Goal: Task Accomplishment & Management: Complete application form

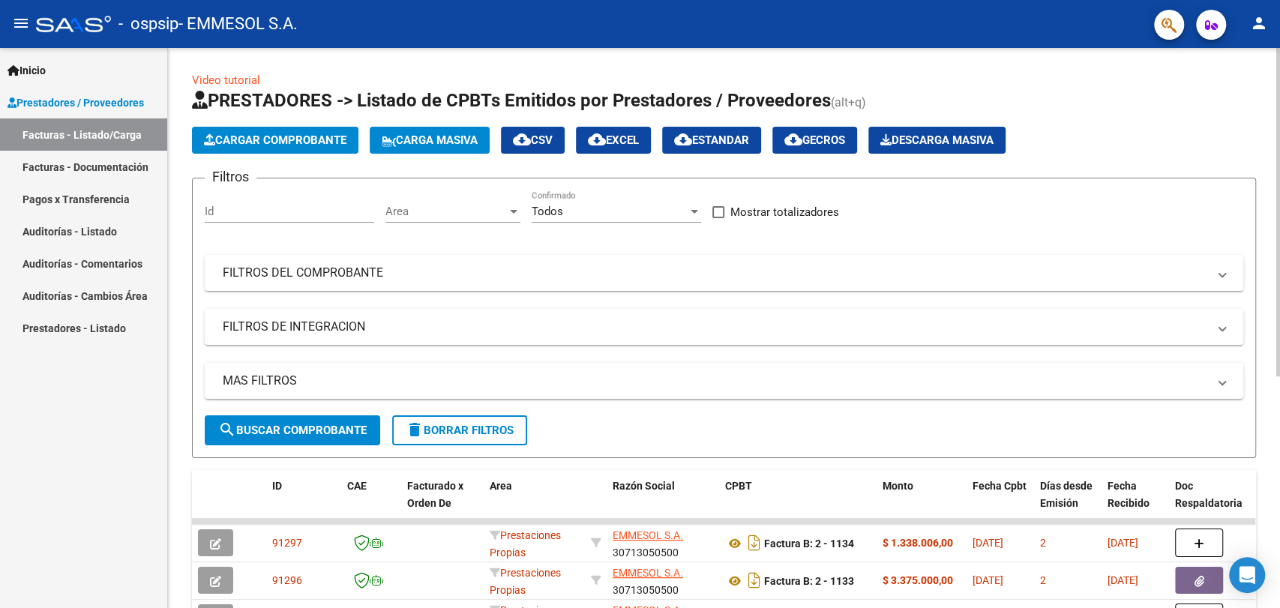
scroll to position [311, 0]
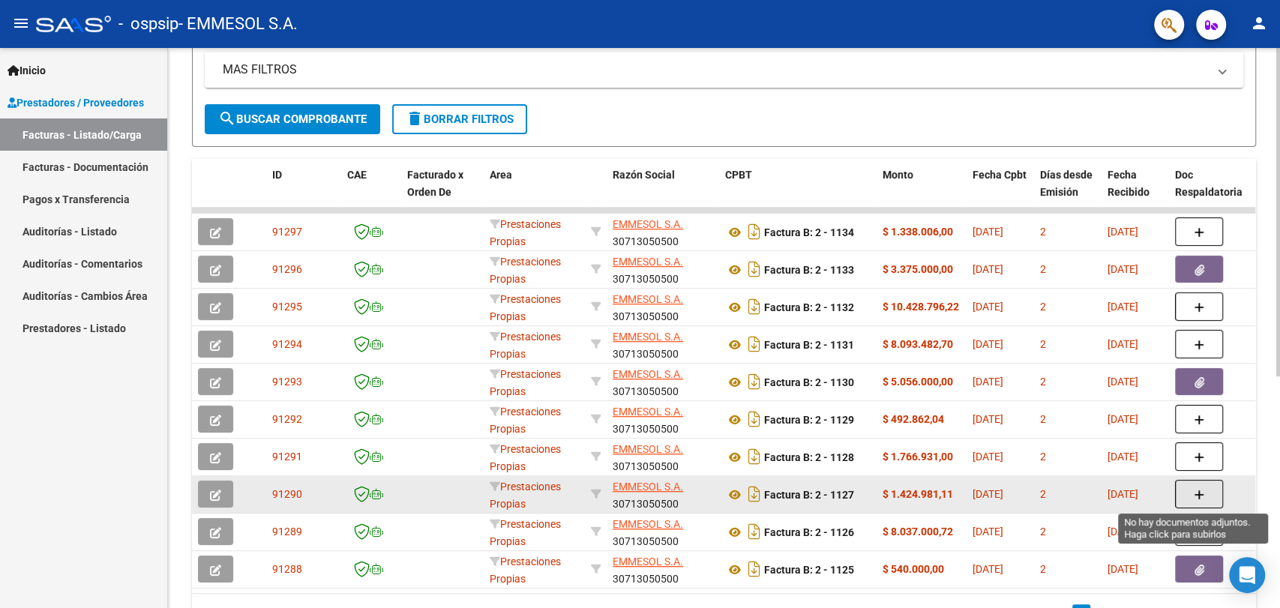
click at [1192, 497] on button "button" at bounding box center [1199, 494] width 48 height 28
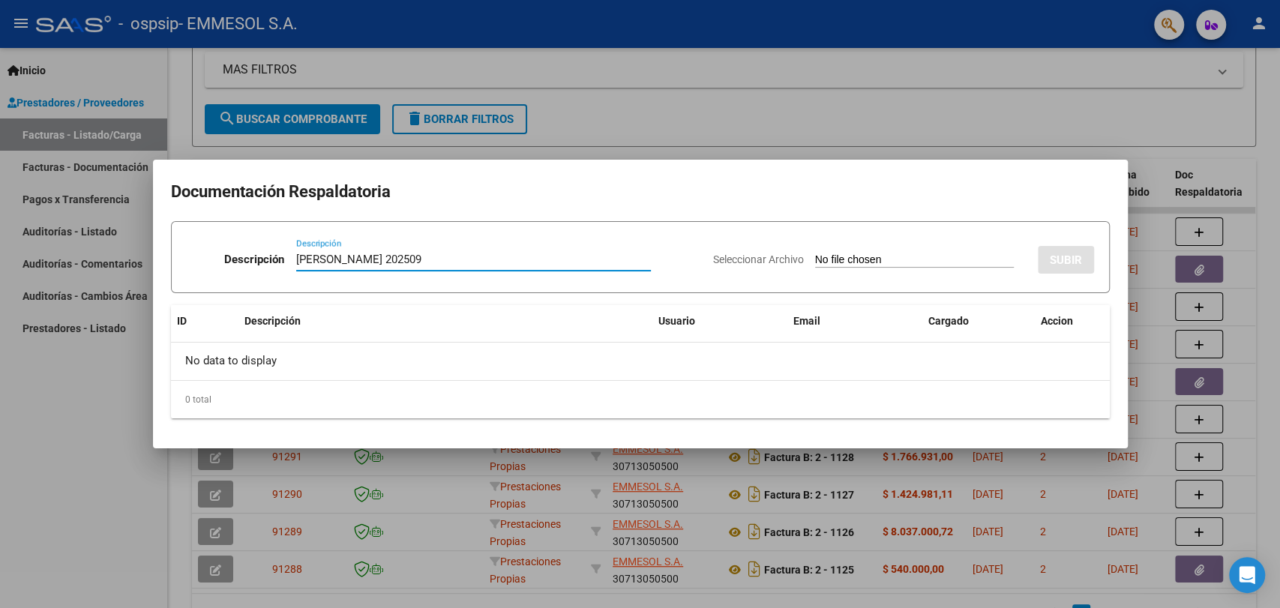
type input "[PERSON_NAME] 202509"
click at [815, 253] on input "Seleccionar Archivo" at bounding box center [914, 260] width 199 height 14
type input "C:\fakepath\[PERSON_NAME] 202509.zip"
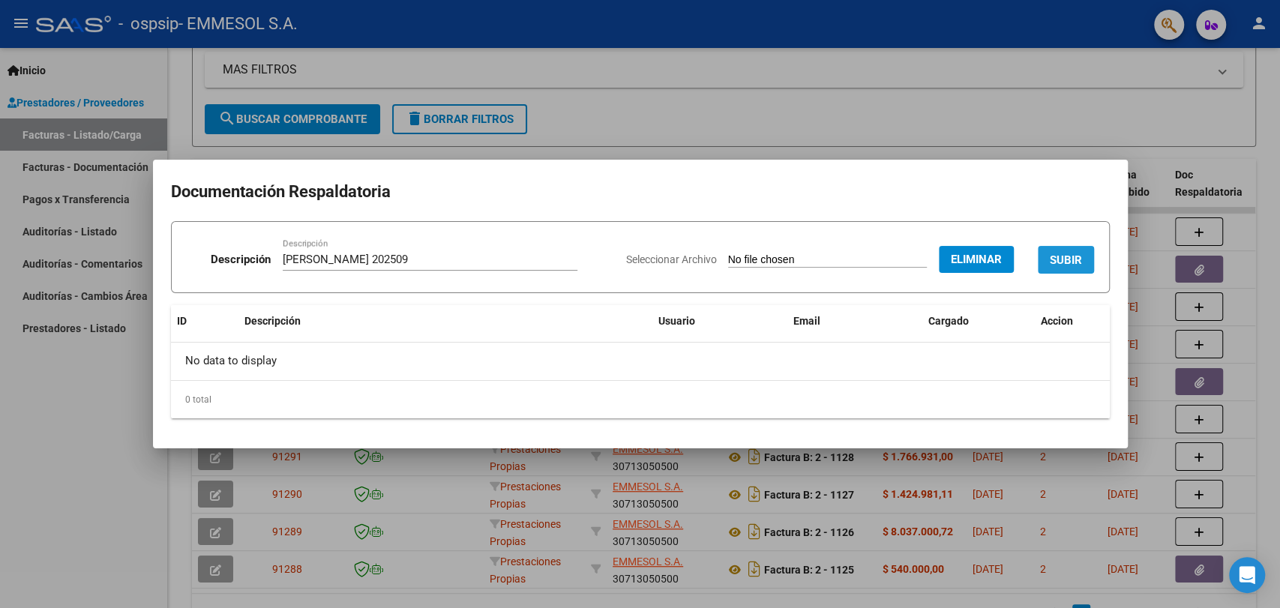
click at [1060, 251] on button "SUBIR" at bounding box center [1066, 260] width 56 height 28
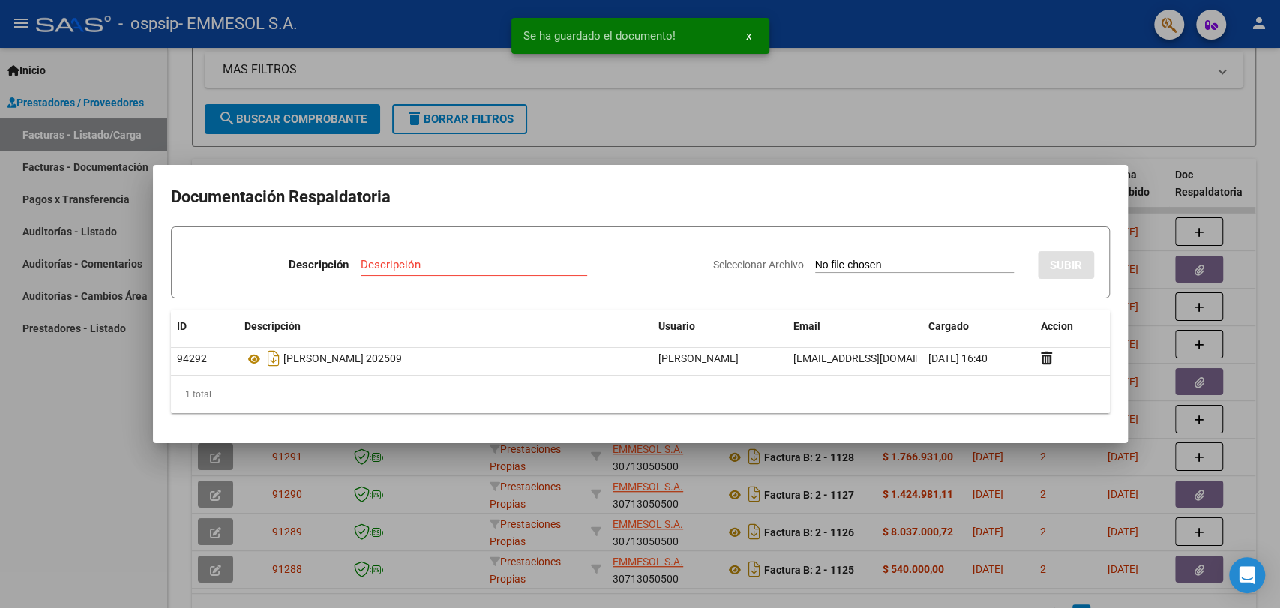
click at [763, 127] on div at bounding box center [640, 304] width 1280 height 608
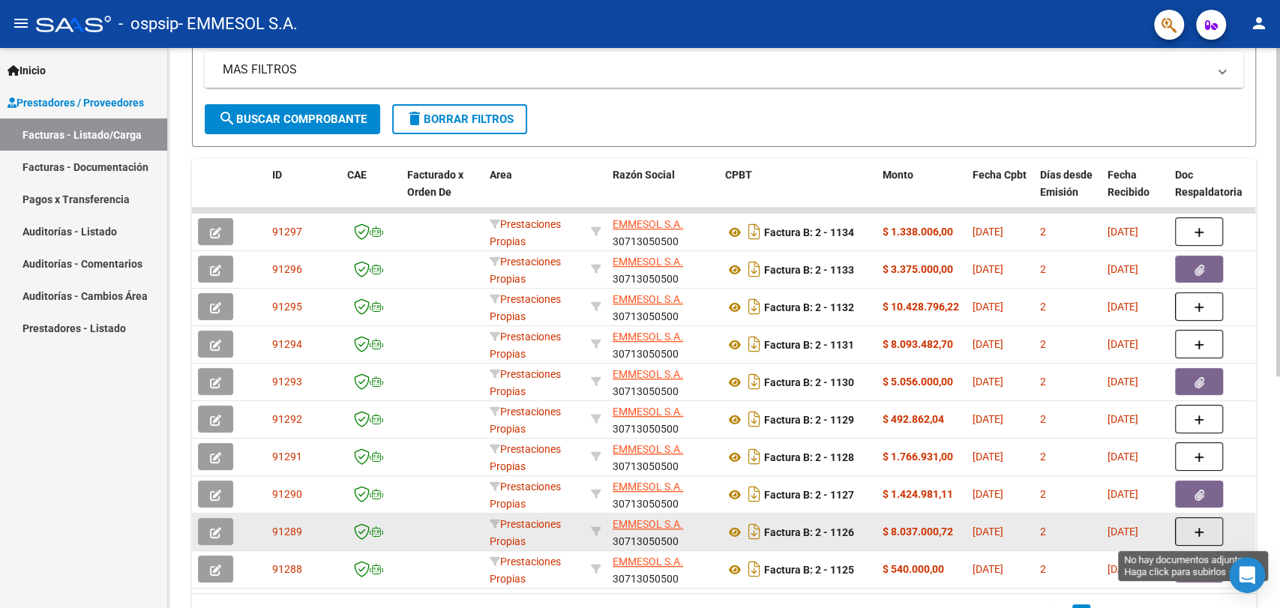
click at [1209, 531] on button "button" at bounding box center [1199, 531] width 48 height 28
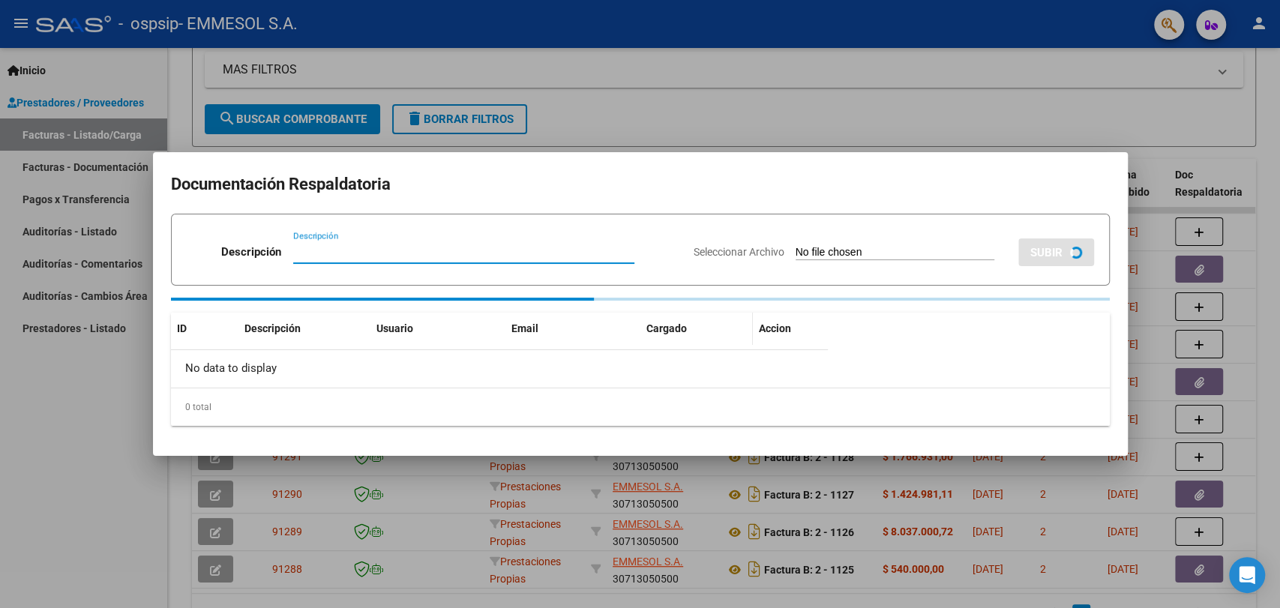
click at [655, 320] on div "Cargado" at bounding box center [696, 328] width 100 height 17
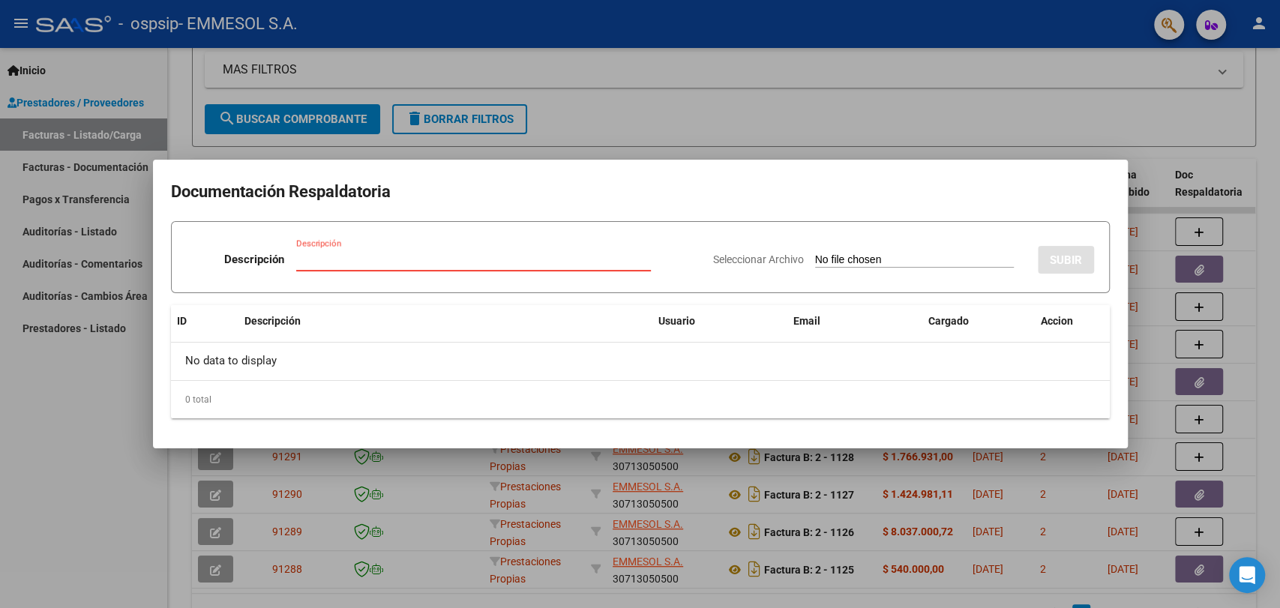
click at [544, 262] on input "Descripción" at bounding box center [473, 259] width 355 height 13
type input "[PERSON_NAME] 202509"
click at [815, 253] on input "Seleccionar Archivo" at bounding box center [914, 260] width 199 height 14
type input "C:\fakepath\[PERSON_NAME] 202509.zip"
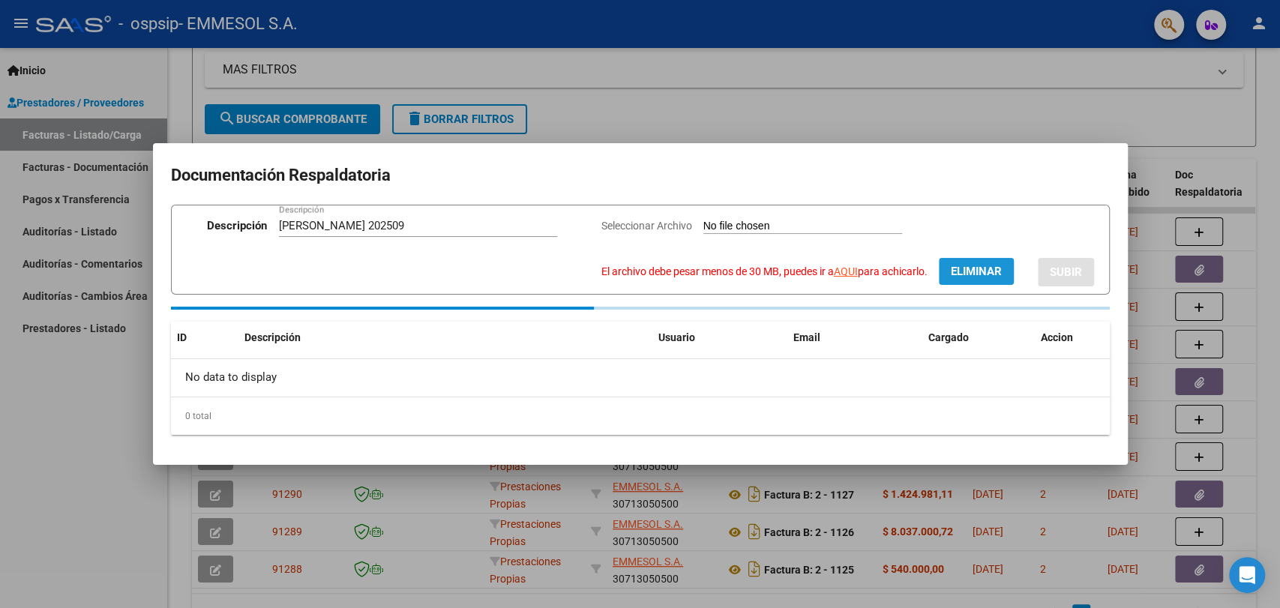
click at [952, 262] on button "Eliminar" at bounding box center [976, 271] width 75 height 27
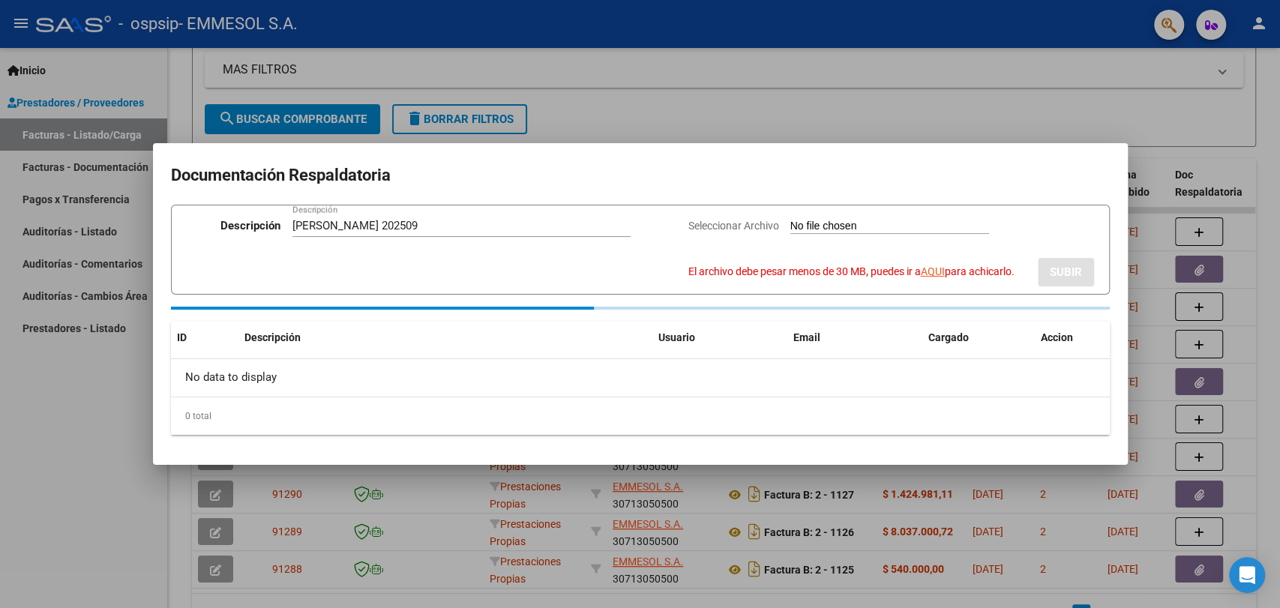
click at [832, 220] on input "Seleccionar Archivo El archivo debe pesar menos de 30 MB, puedes ir a AQUI para…" at bounding box center [889, 227] width 199 height 14
type input "C:\fakepath\[PERSON_NAME] 202509.zip"
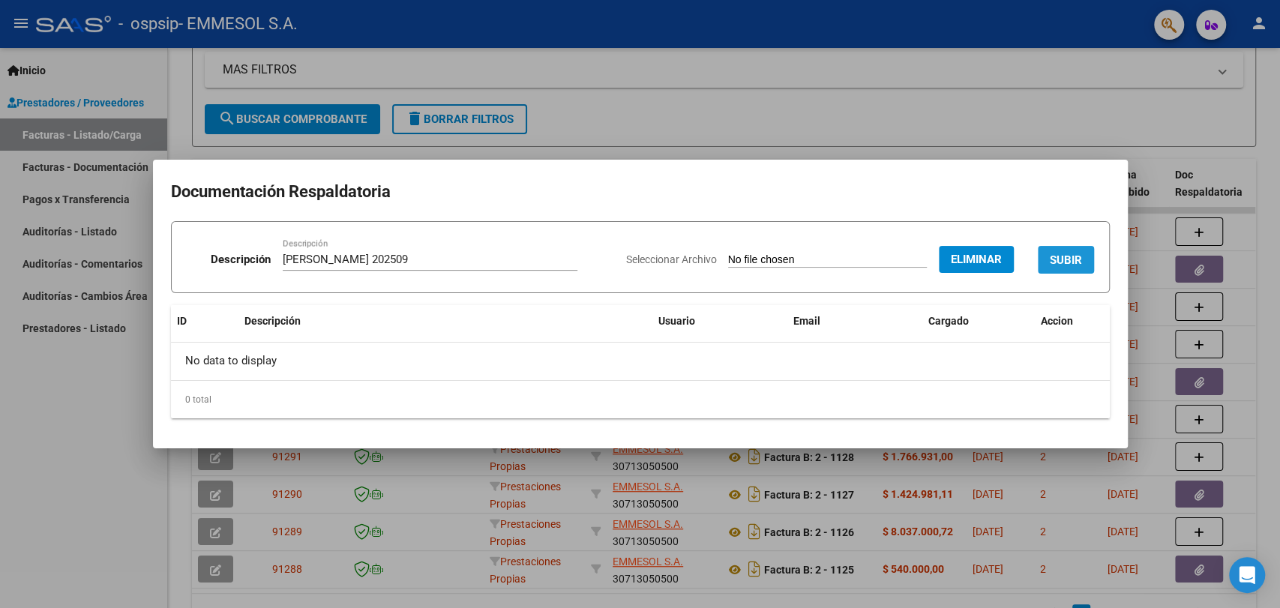
click at [1065, 251] on button "SUBIR" at bounding box center [1066, 260] width 56 height 28
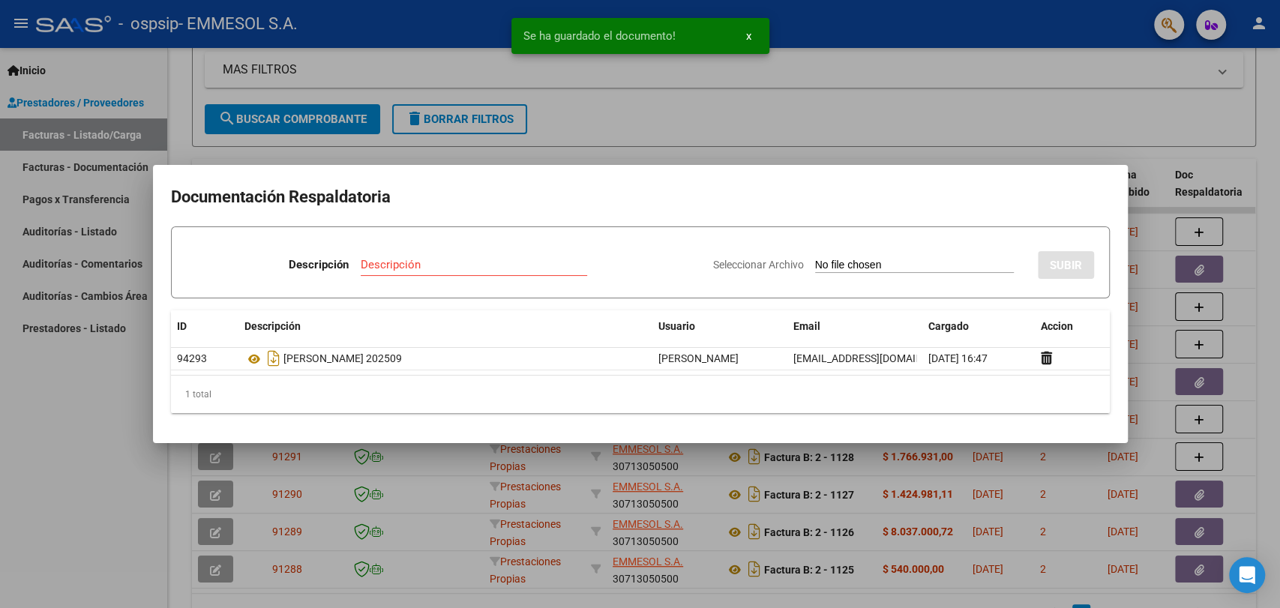
click at [718, 112] on div at bounding box center [640, 304] width 1280 height 608
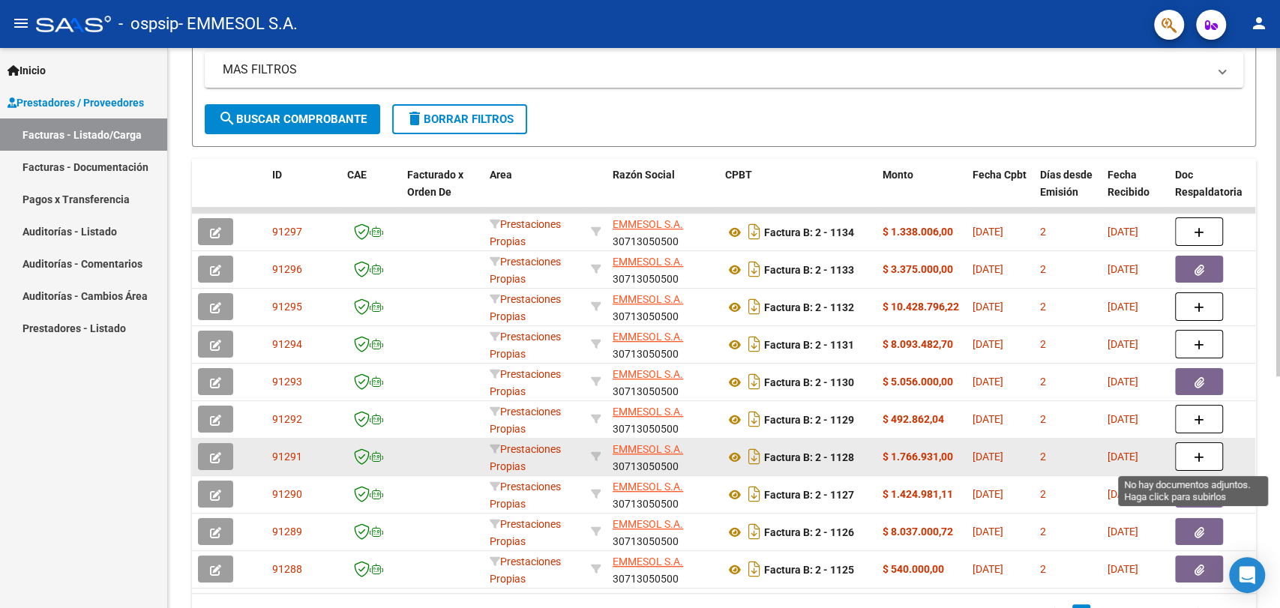
click at [1205, 457] on button "button" at bounding box center [1199, 456] width 48 height 28
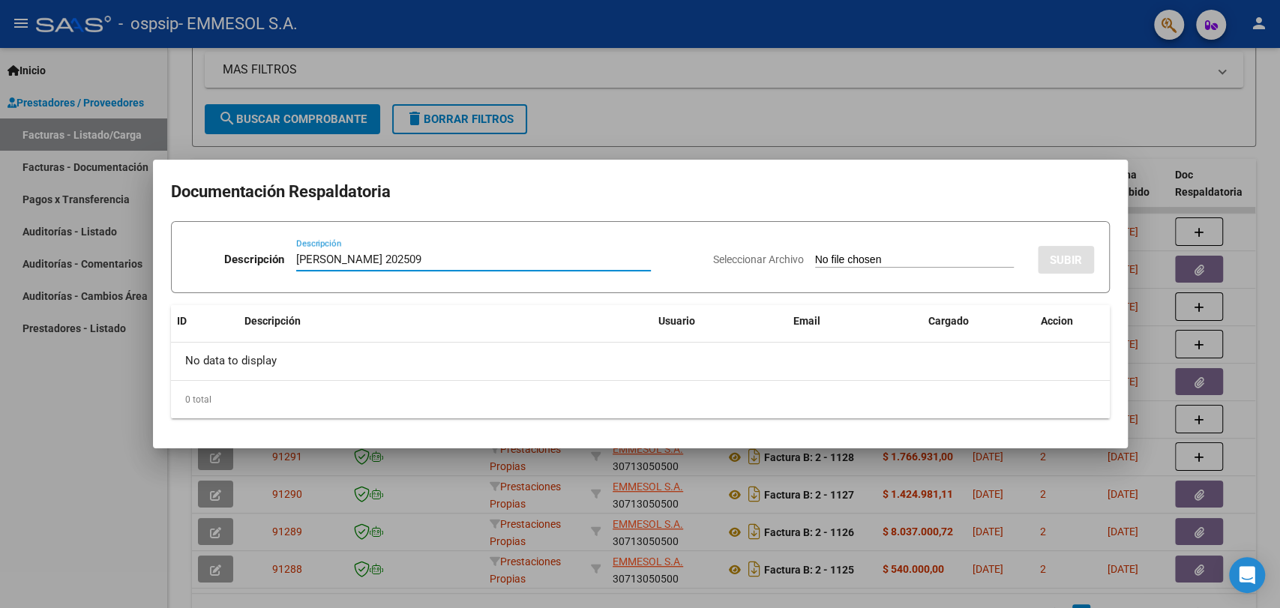
type input "[PERSON_NAME] 202509"
click at [815, 253] on input "Seleccionar Archivo" at bounding box center [914, 260] width 199 height 14
type input "C:\fakepath\[PERSON_NAME] 202509.zip"
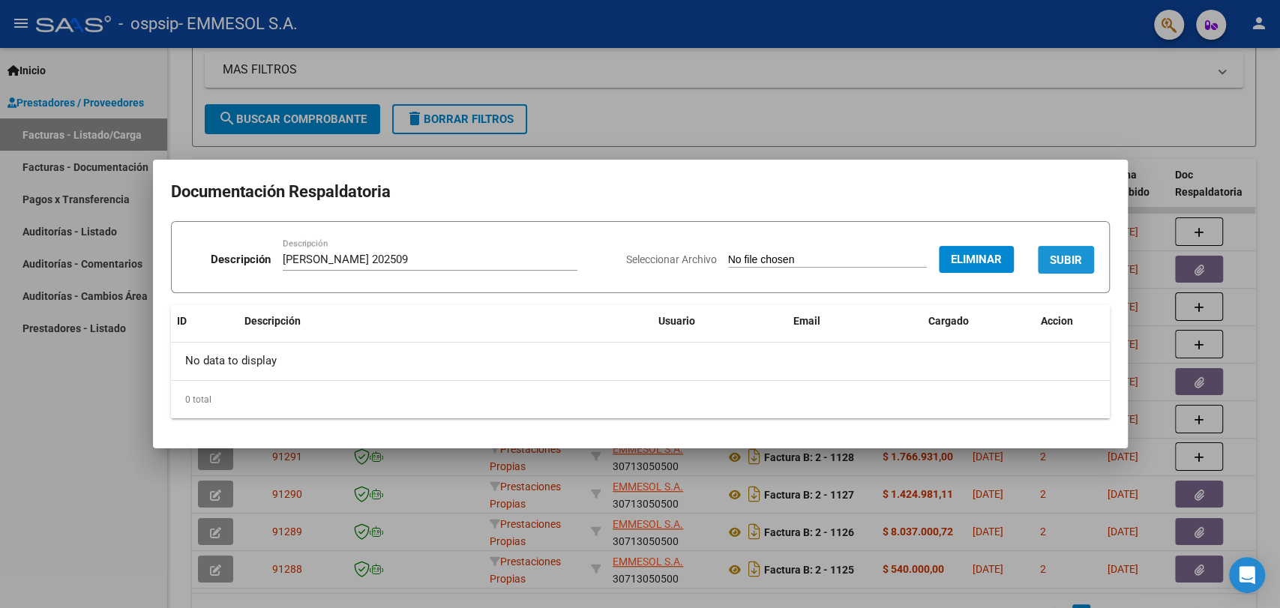
click at [1052, 251] on button "SUBIR" at bounding box center [1066, 260] width 56 height 28
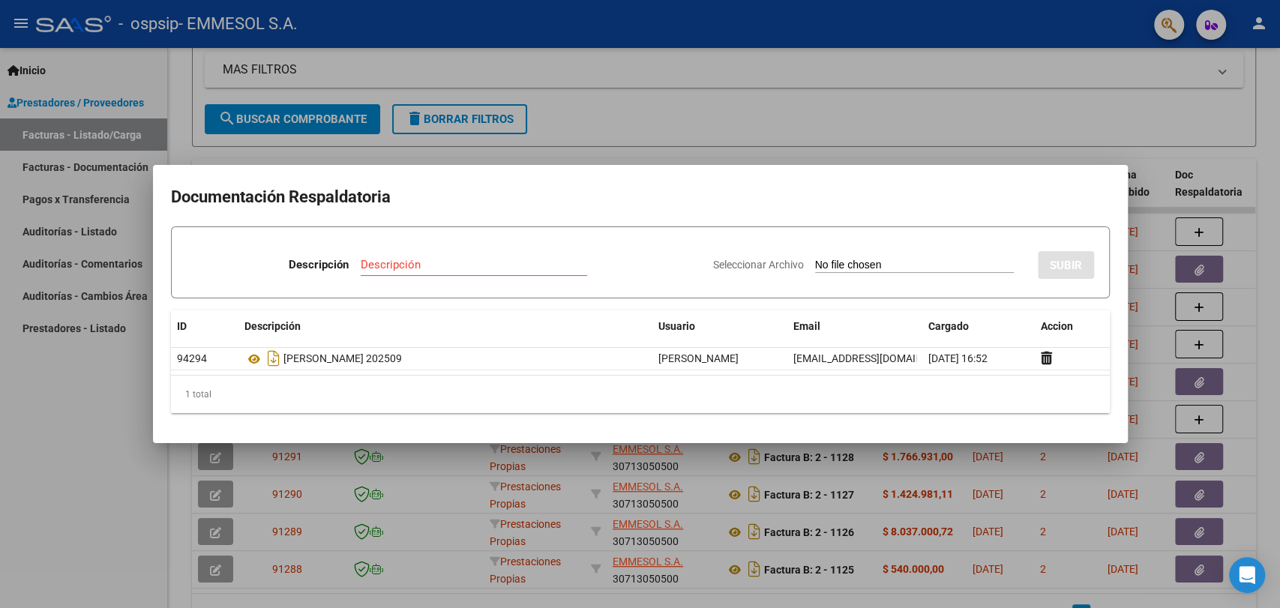
click at [899, 70] on div at bounding box center [640, 304] width 1280 height 608
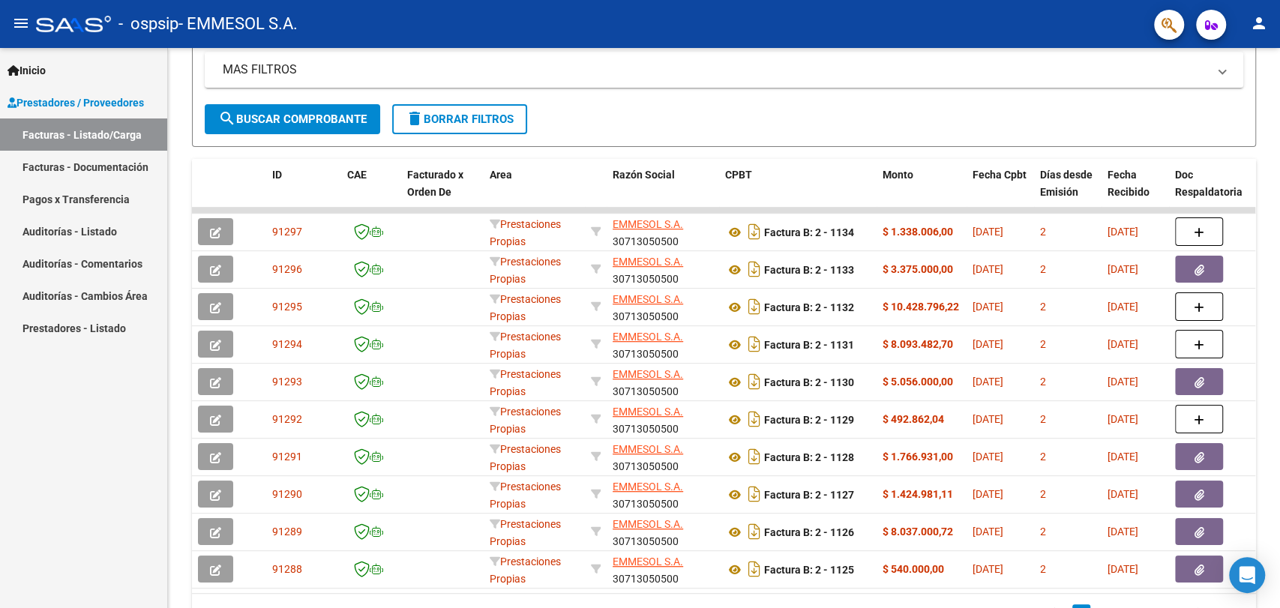
click at [899, 70] on mat-panel-title "MAS FILTROS" at bounding box center [715, 69] width 984 height 16
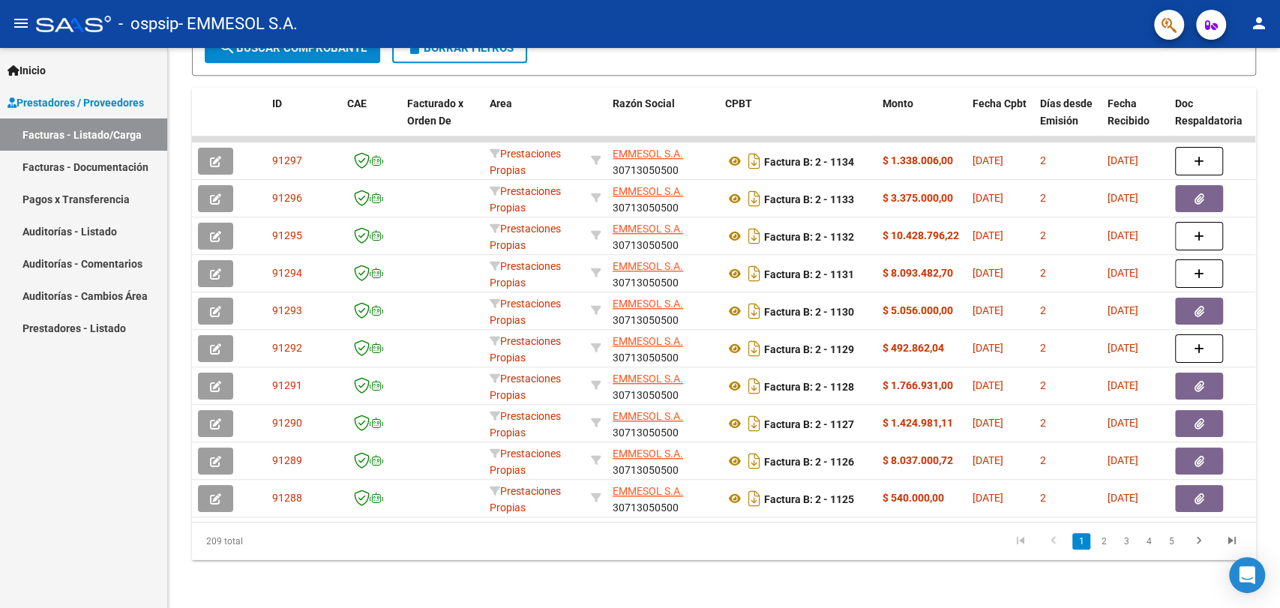
scroll to position [558, 0]
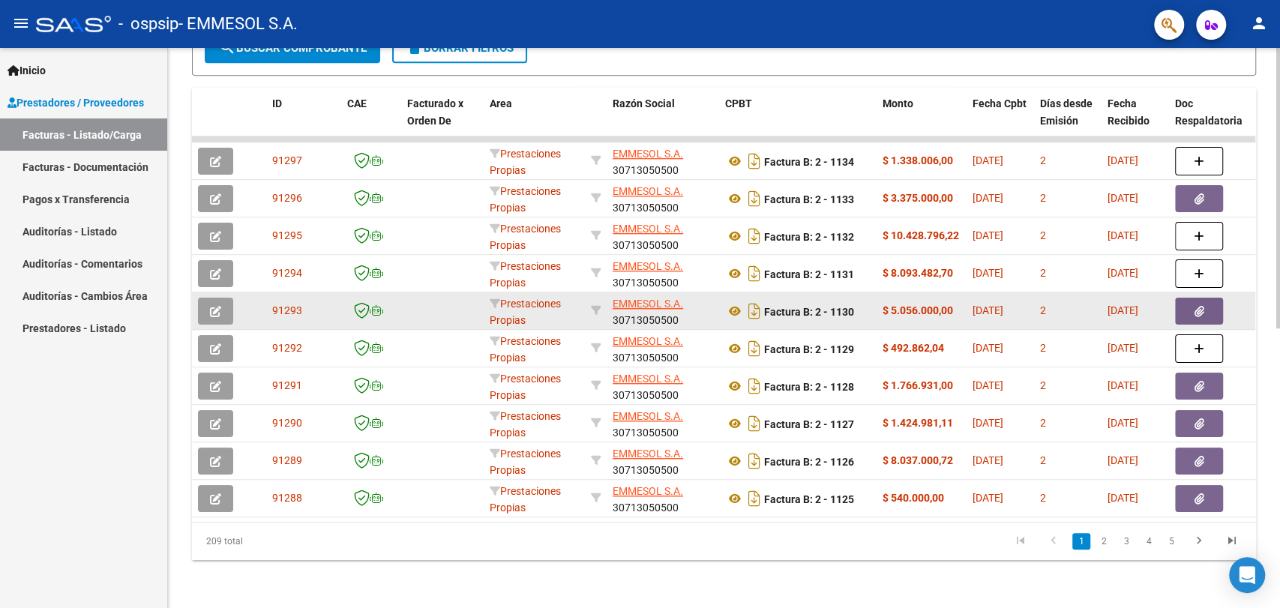
click at [1196, 306] on icon "button" at bounding box center [1199, 311] width 10 height 11
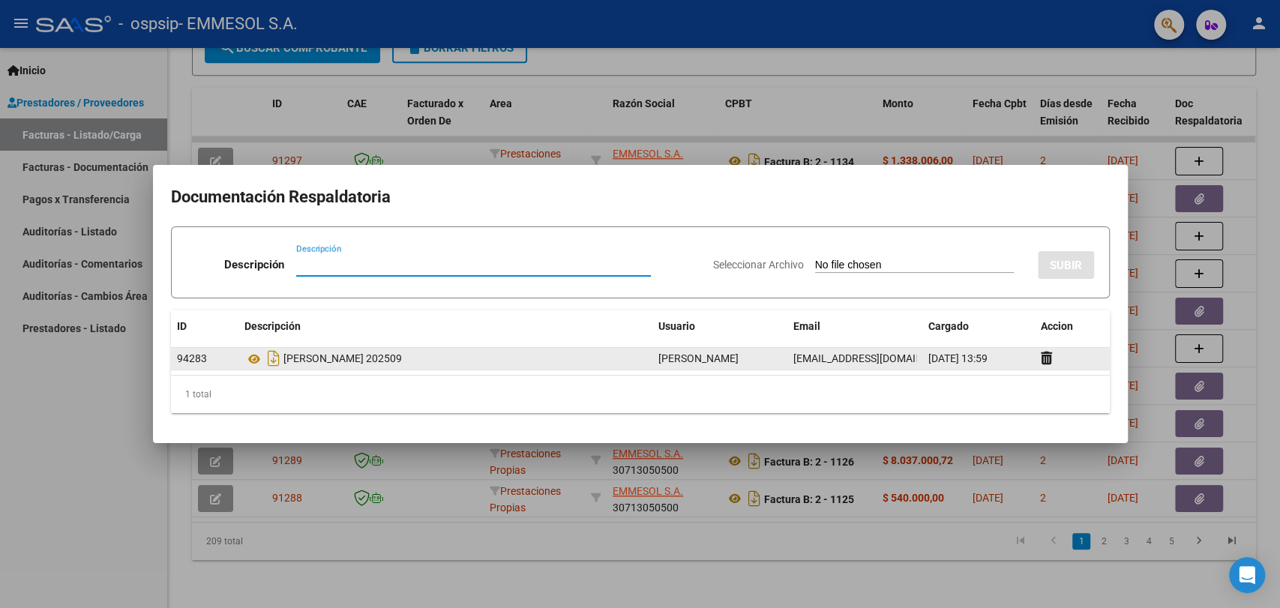
click at [1044, 367] on datatable-body-cell at bounding box center [1072, 359] width 75 height 22
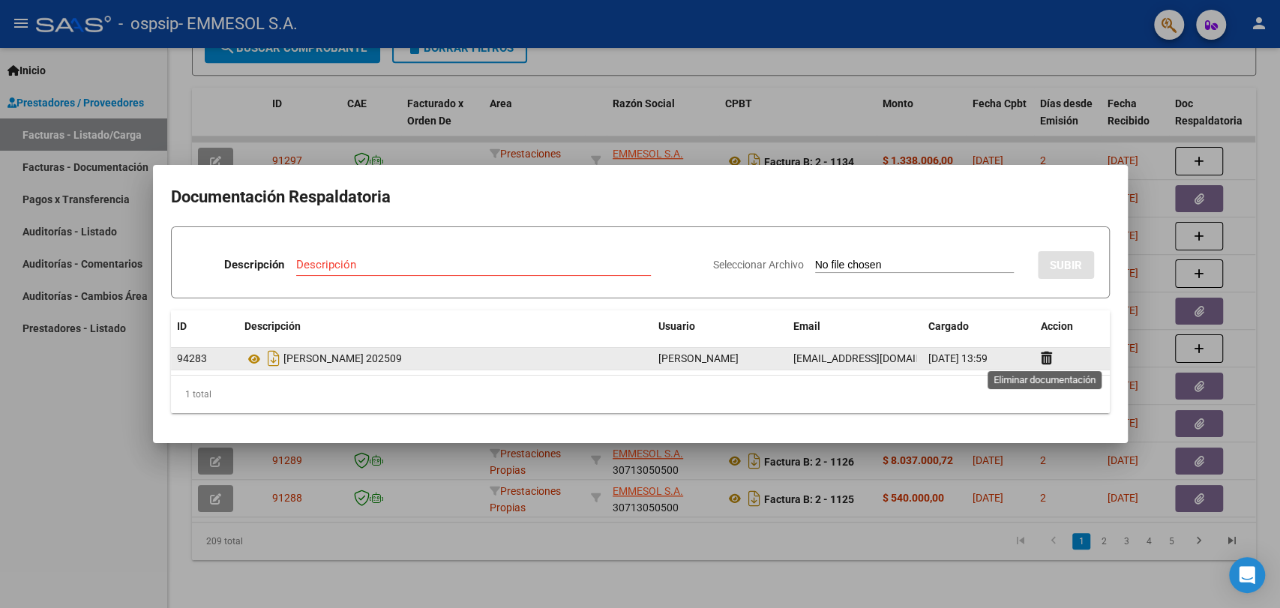
click at [1038, 359] on datatable-body-cell at bounding box center [1072, 359] width 75 height 22
click at [1044, 359] on icon at bounding box center [1046, 358] width 11 height 14
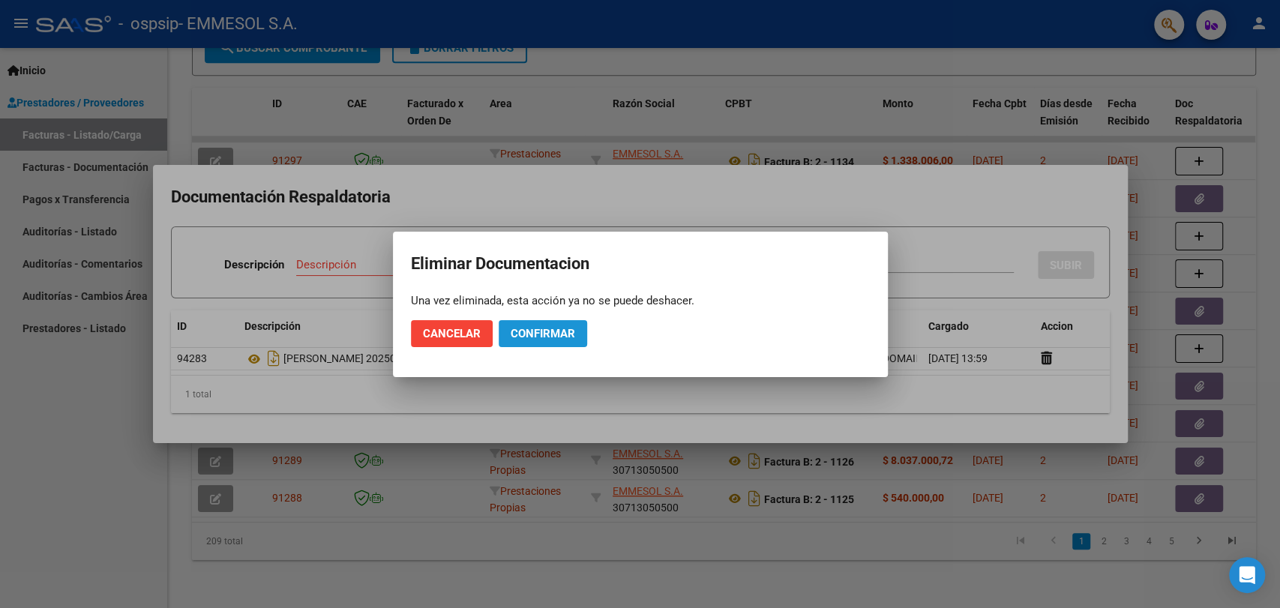
click at [532, 333] on span "Confirmar" at bounding box center [543, 333] width 64 height 13
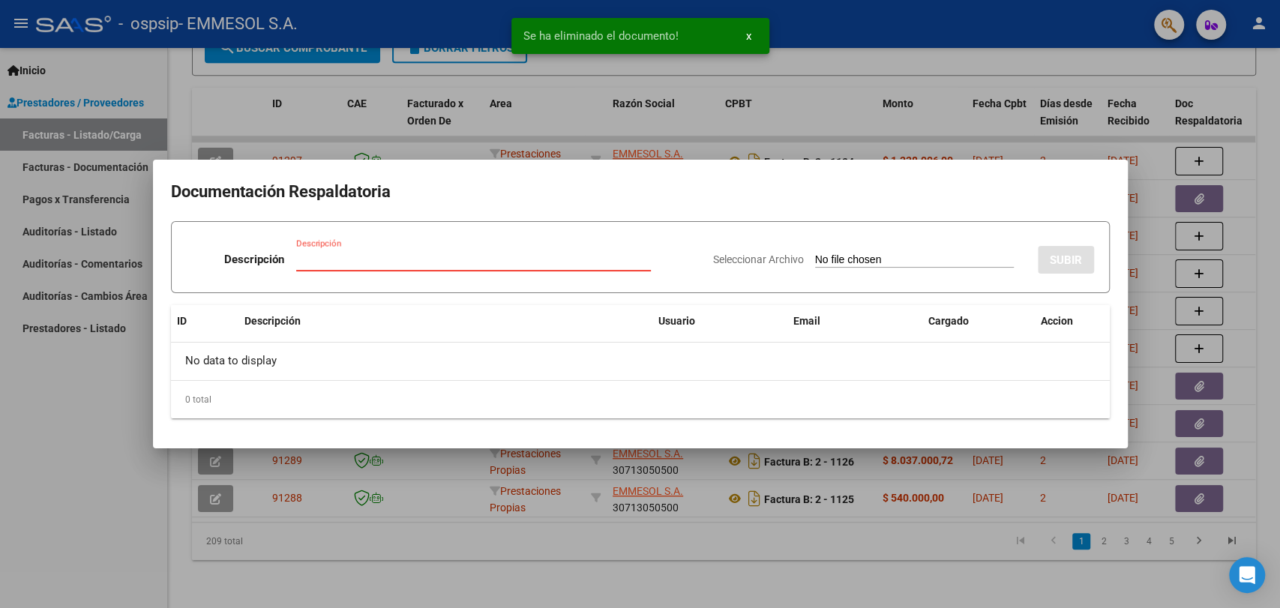
click at [471, 253] on input "Descripción" at bounding box center [473, 259] width 355 height 13
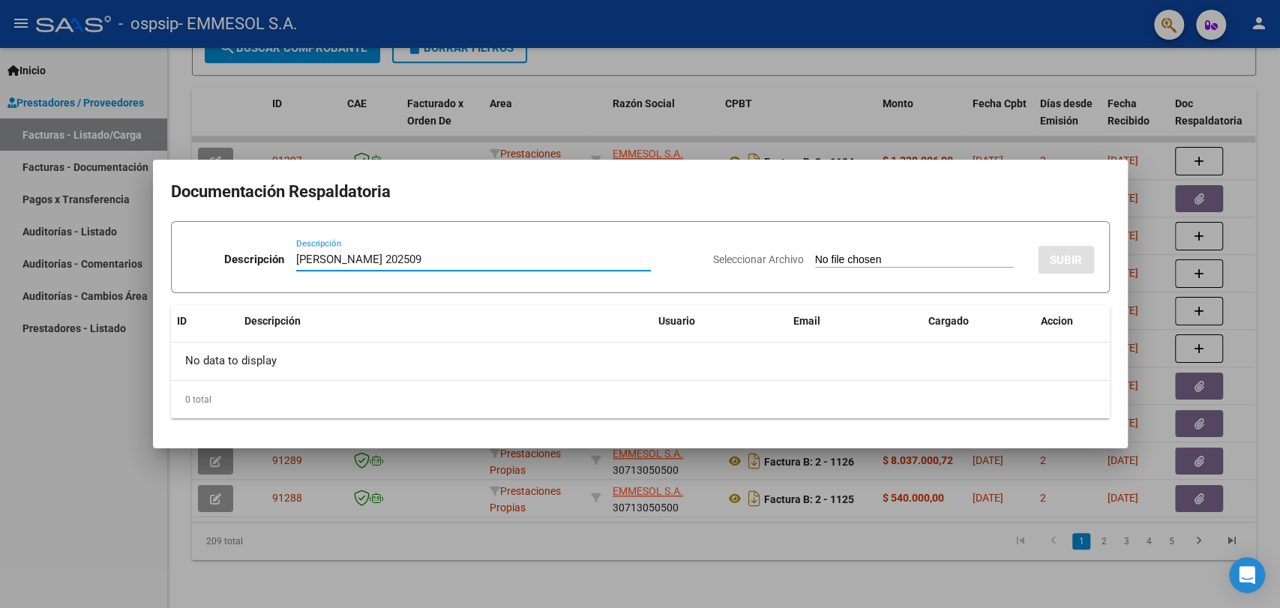
type input "[PERSON_NAME] 202509"
click at [815, 253] on input "Seleccionar Archivo" at bounding box center [914, 260] width 199 height 14
type input "C:\fakepath\[PERSON_NAME] 202509 [PERSON_NAME].zip"
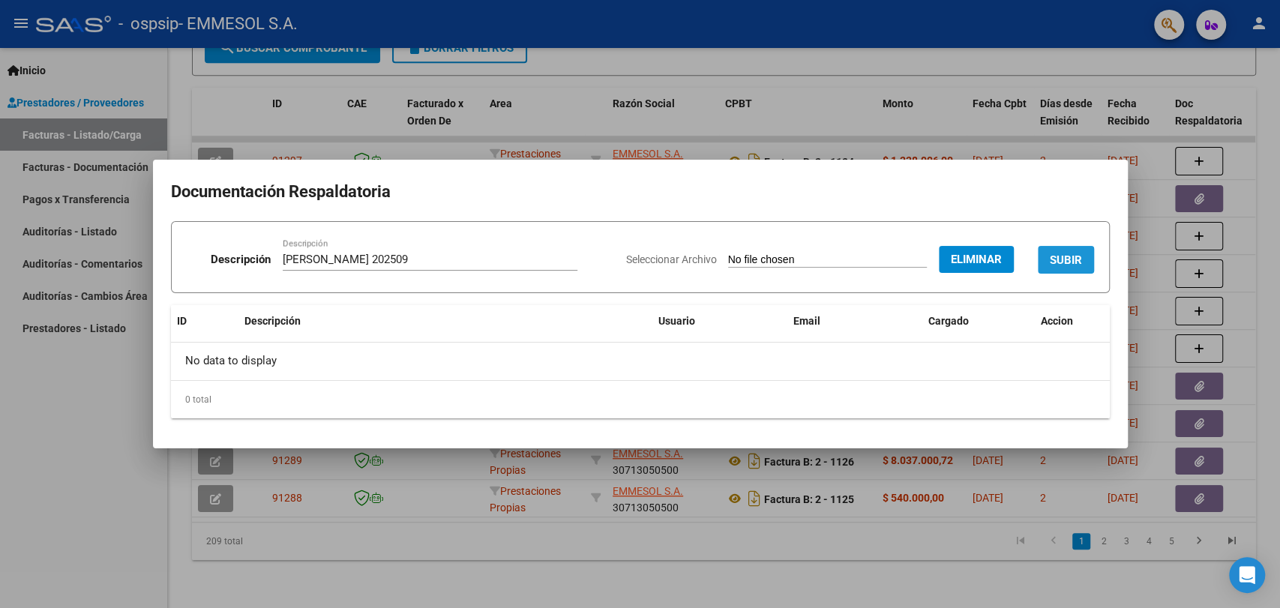
click at [1066, 251] on button "SUBIR" at bounding box center [1066, 260] width 56 height 28
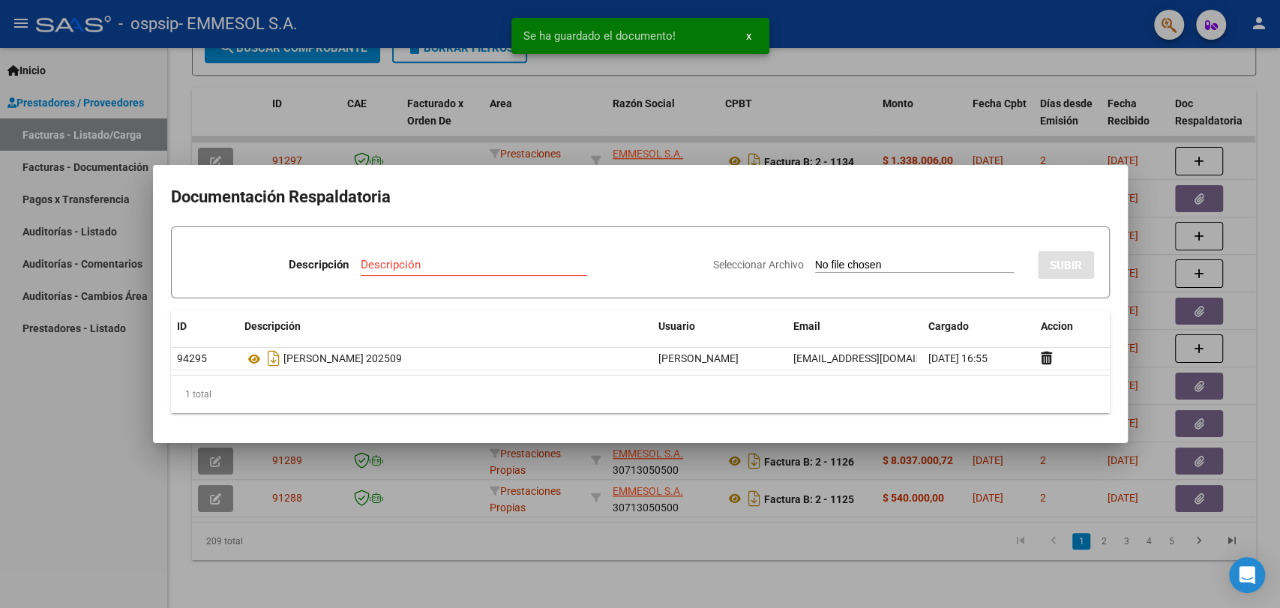
click at [1198, 333] on div at bounding box center [640, 304] width 1280 height 608
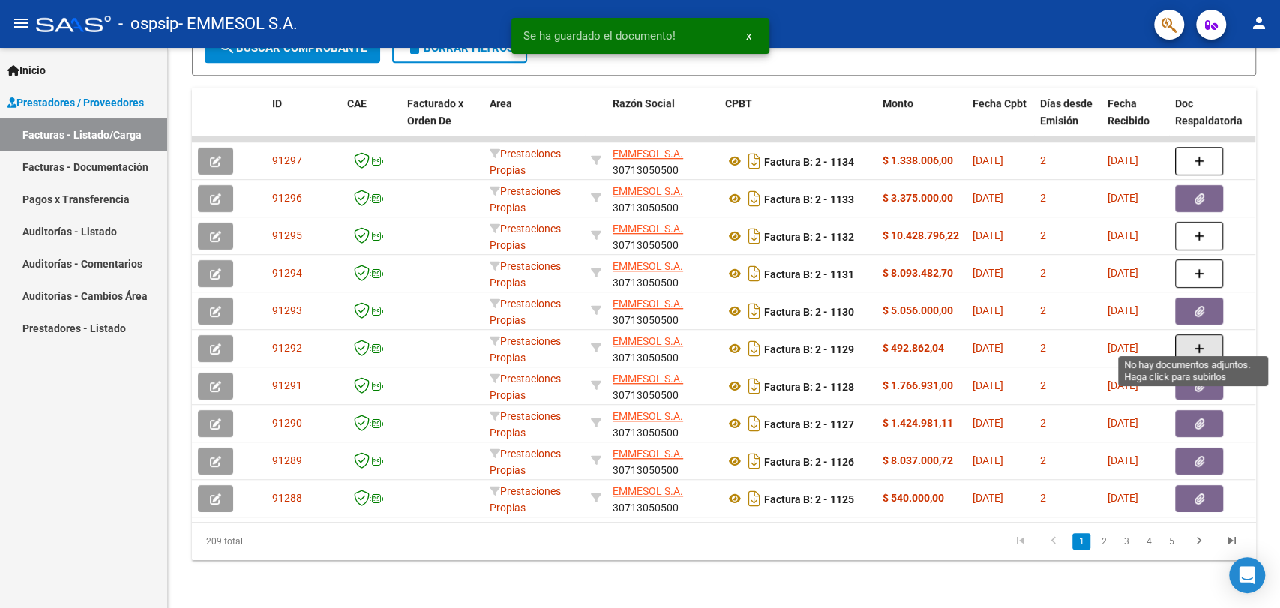
click at [1198, 343] on icon "button" at bounding box center [1199, 348] width 10 height 11
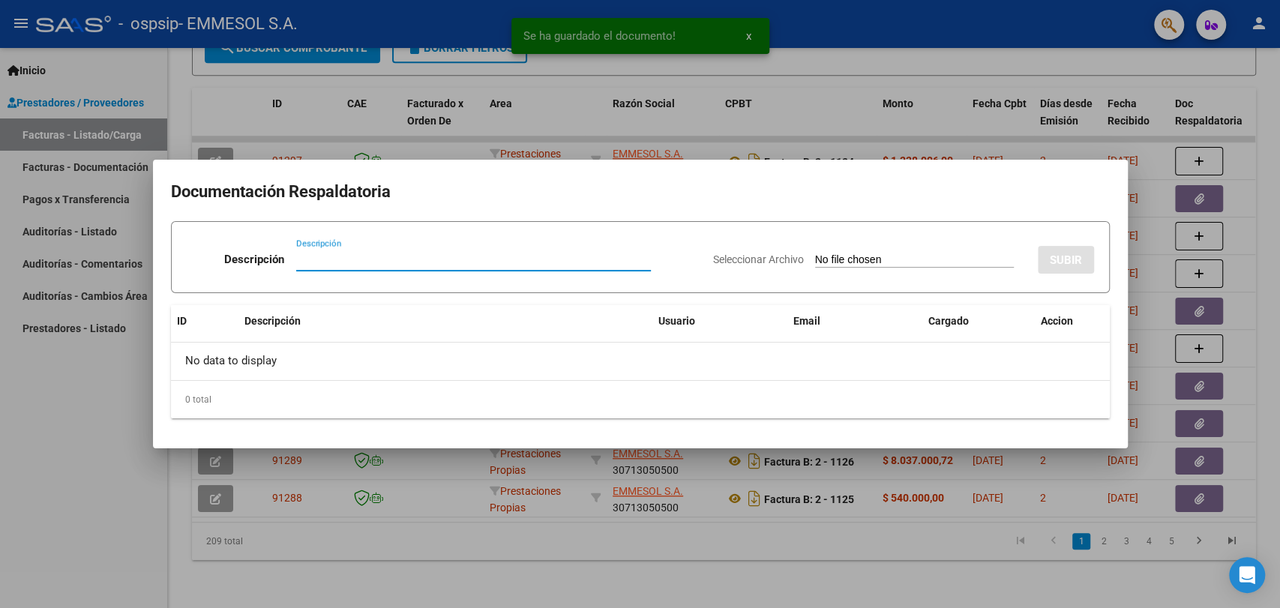
click at [1198, 333] on div at bounding box center [640, 304] width 1280 height 608
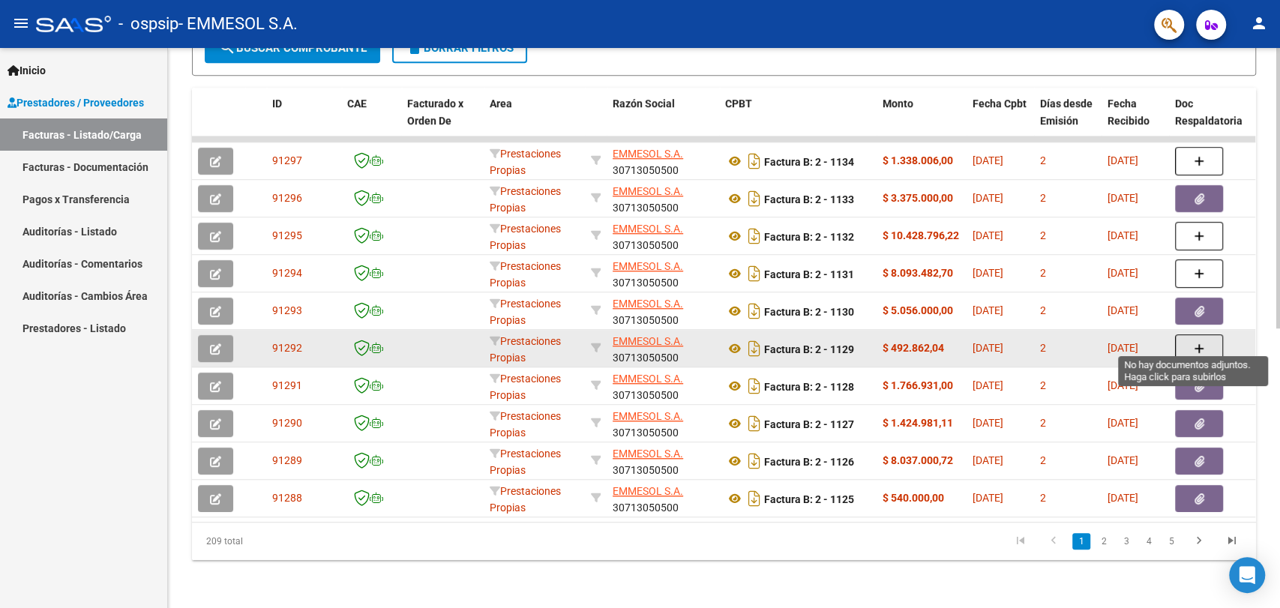
click at [1212, 335] on button "button" at bounding box center [1199, 348] width 48 height 28
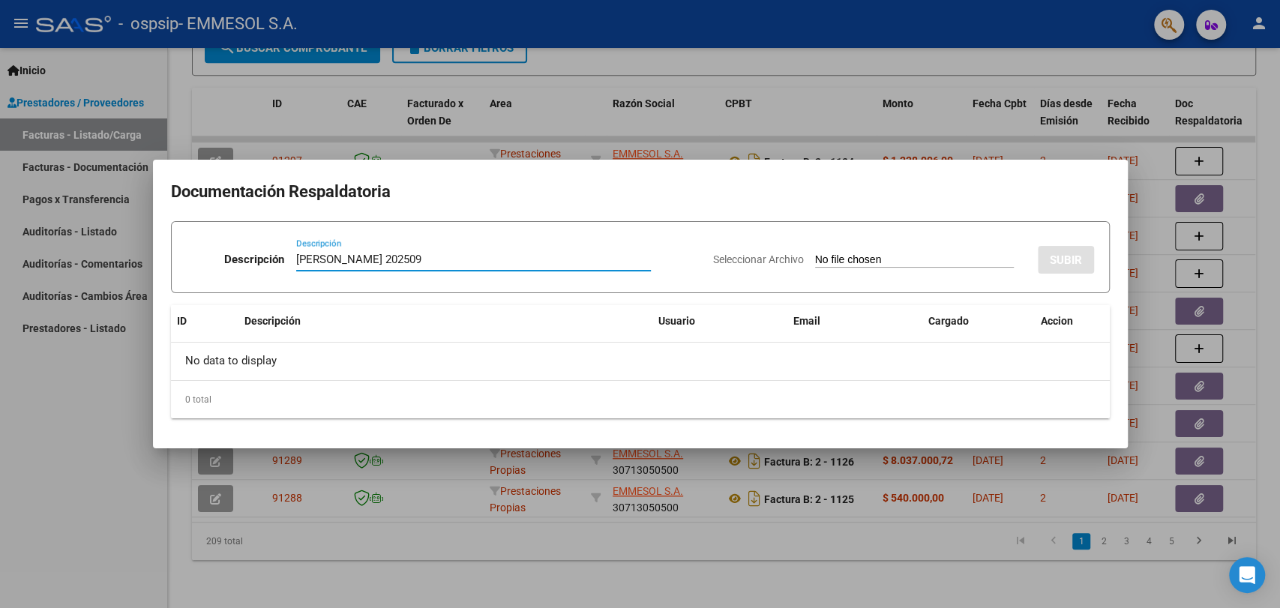
type input "[PERSON_NAME] 202509"
click at [815, 253] on input "Seleccionar Archivo" at bounding box center [914, 260] width 199 height 14
type input "C:\fakepath\[PERSON_NAME] 202509.zip"
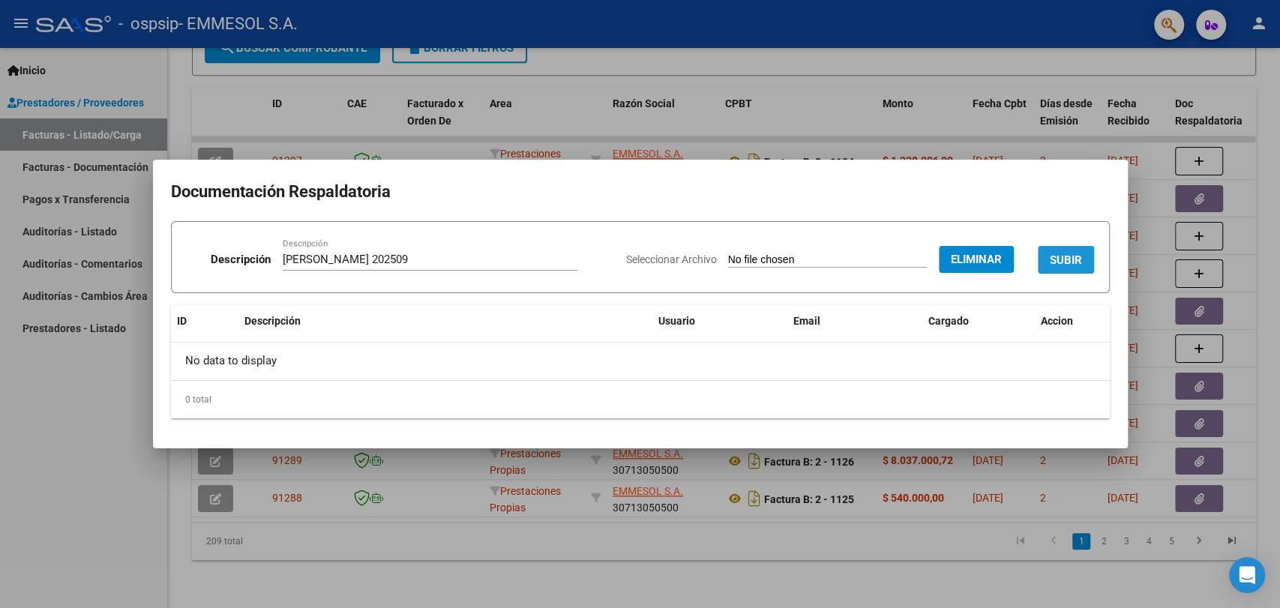
click at [1063, 253] on span "SUBIR" at bounding box center [1066, 259] width 32 height 13
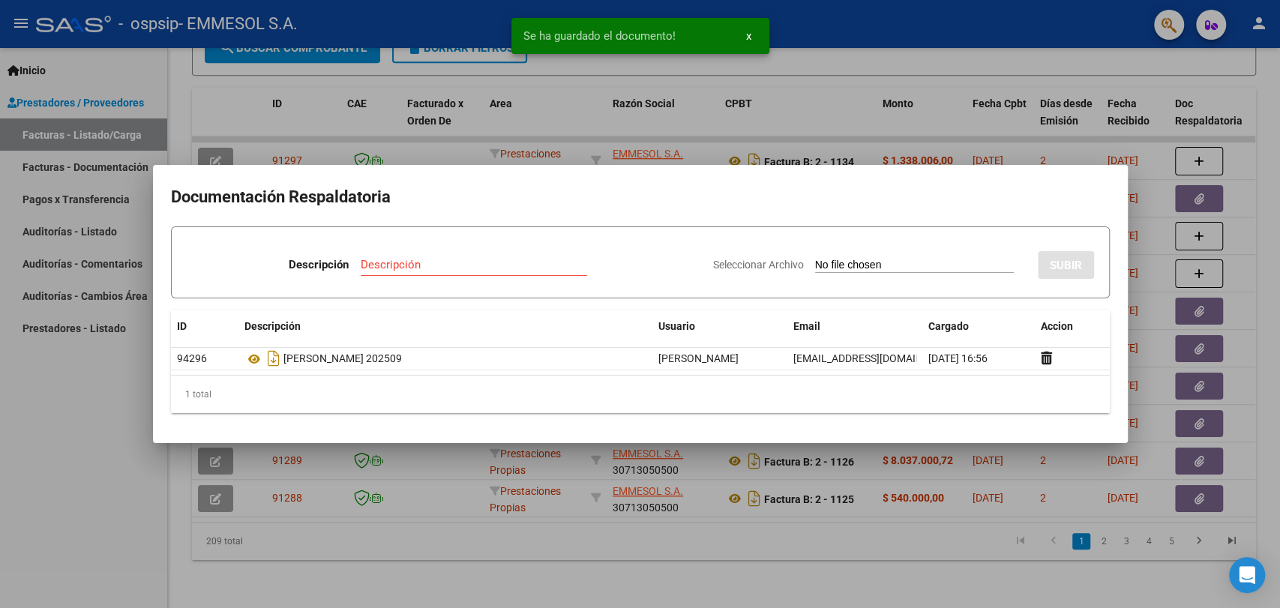
click at [972, 117] on div at bounding box center [640, 304] width 1280 height 608
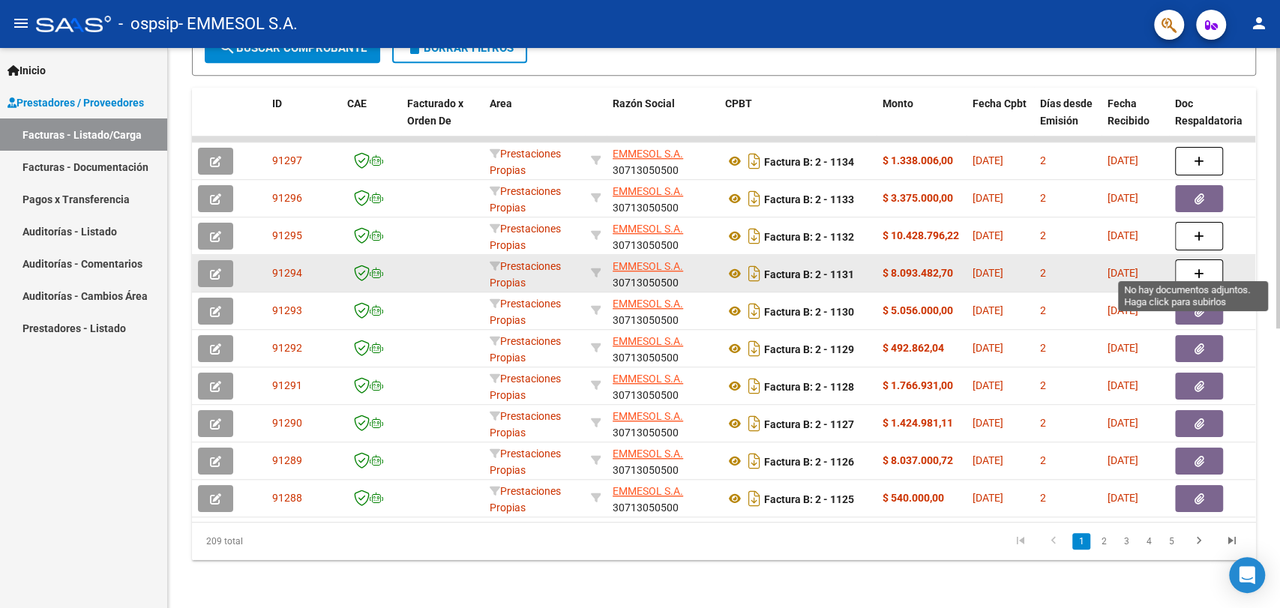
click at [1192, 262] on button "button" at bounding box center [1199, 273] width 48 height 28
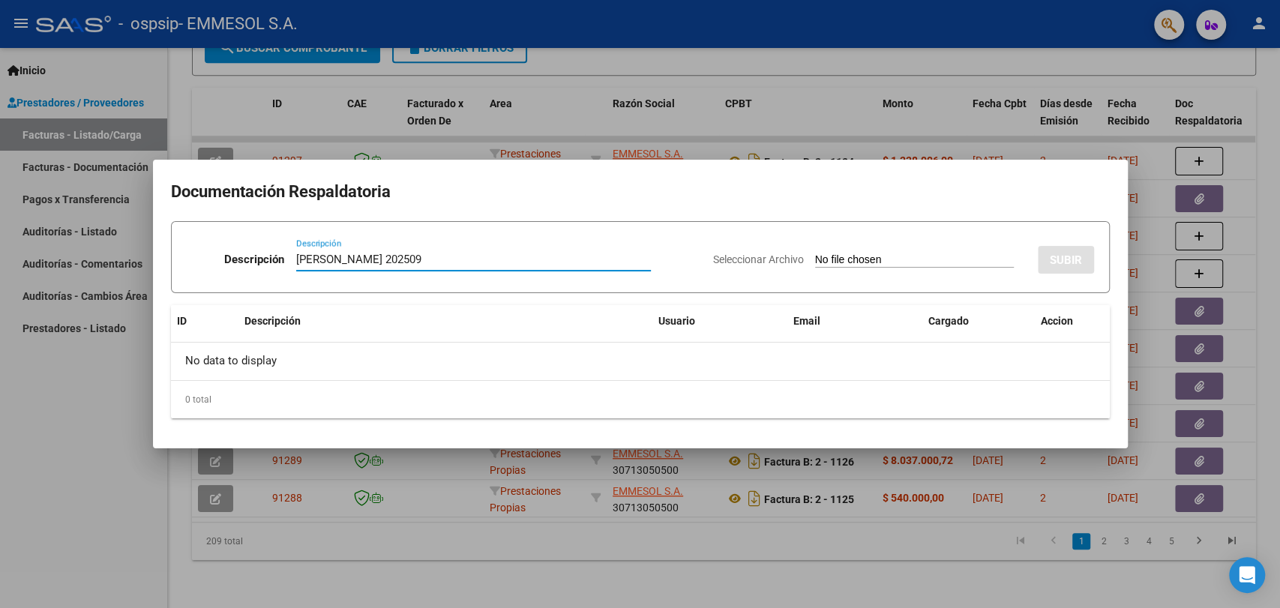
type input "[PERSON_NAME] 202509"
click at [815, 253] on input "Seleccionar Archivo" at bounding box center [914, 260] width 199 height 14
type input "C:\fakepath\[PERSON_NAME] 202509.zip"
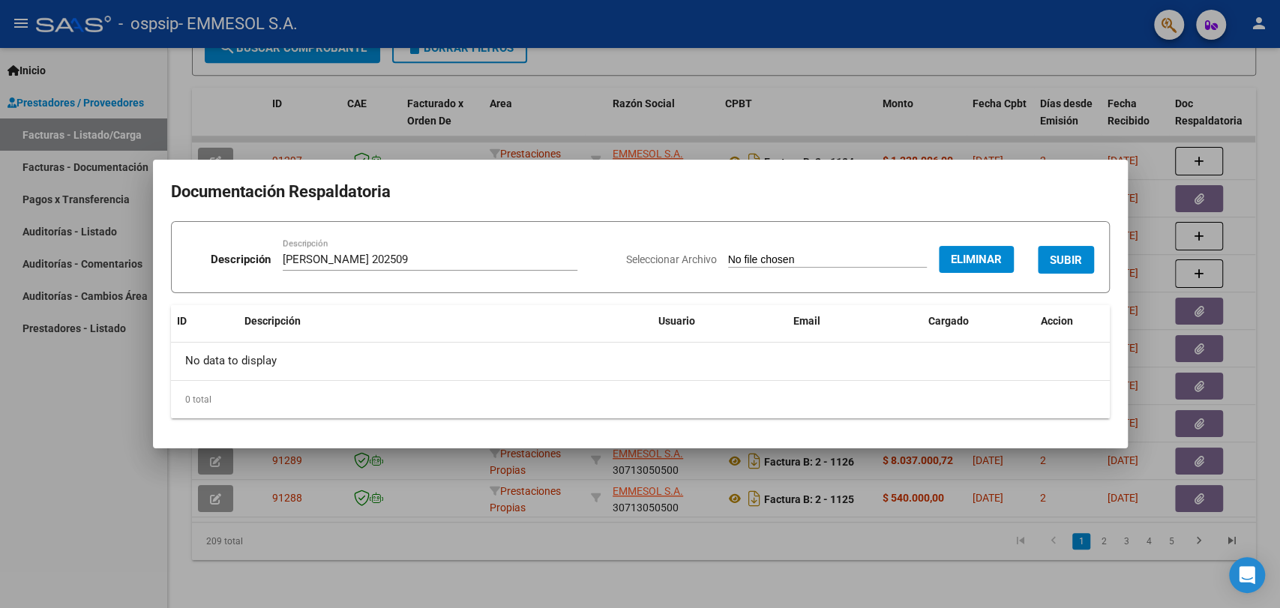
click at [1056, 256] on span "SUBIR" at bounding box center [1066, 259] width 32 height 13
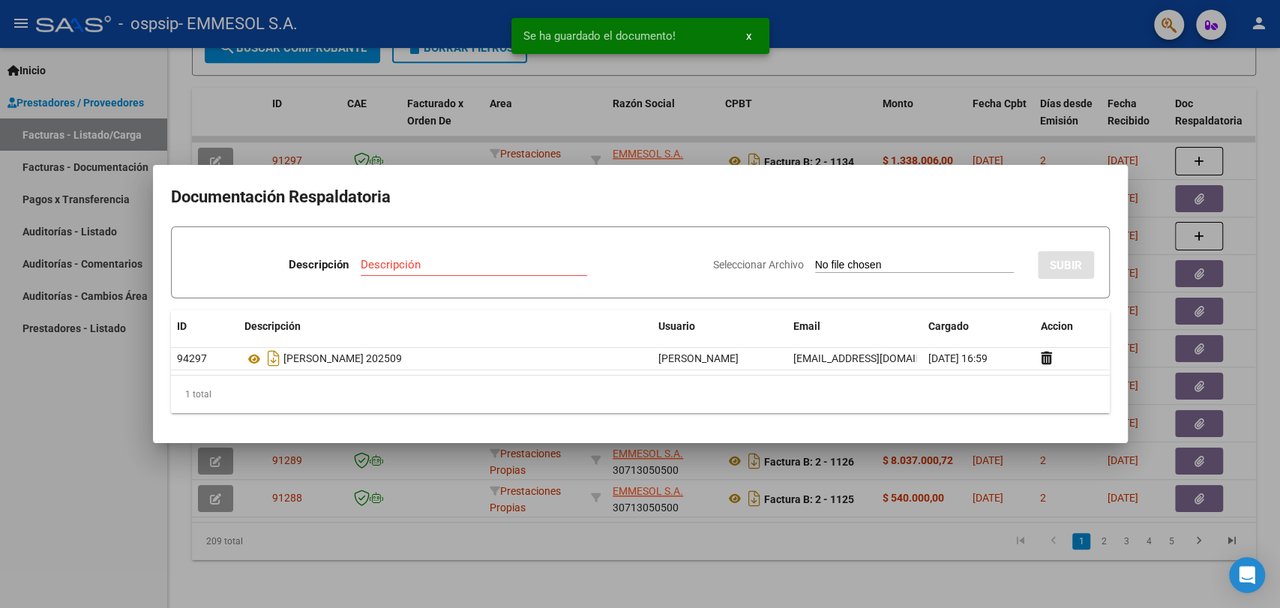
click at [647, 85] on div at bounding box center [640, 304] width 1280 height 608
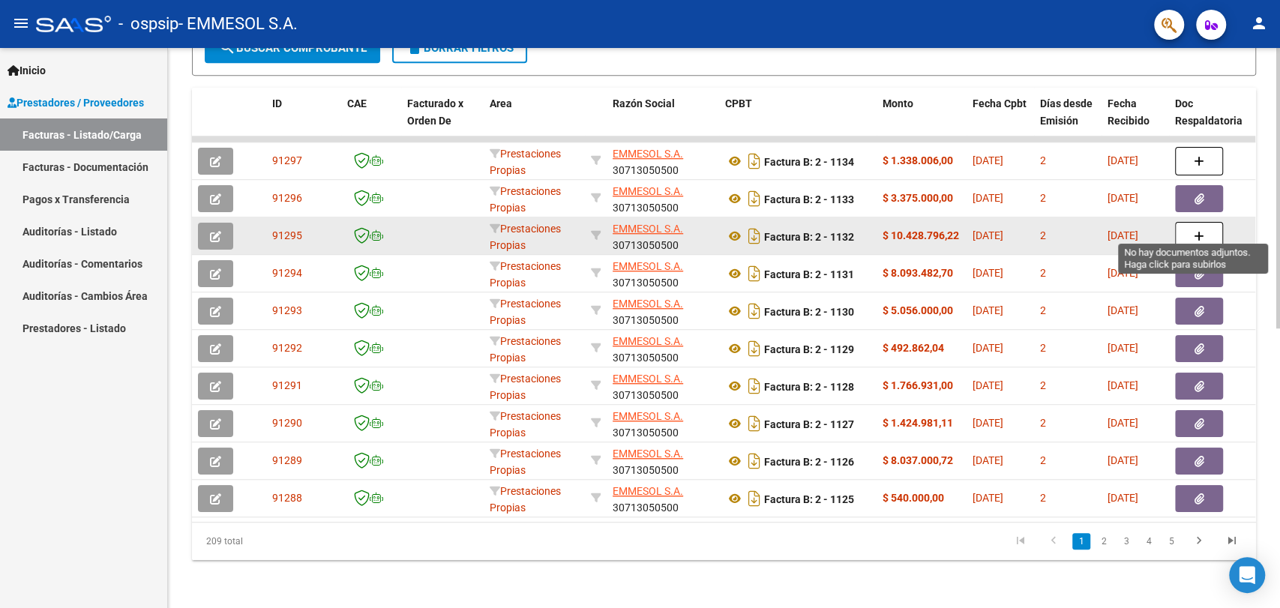
click at [1187, 224] on button "button" at bounding box center [1199, 236] width 48 height 28
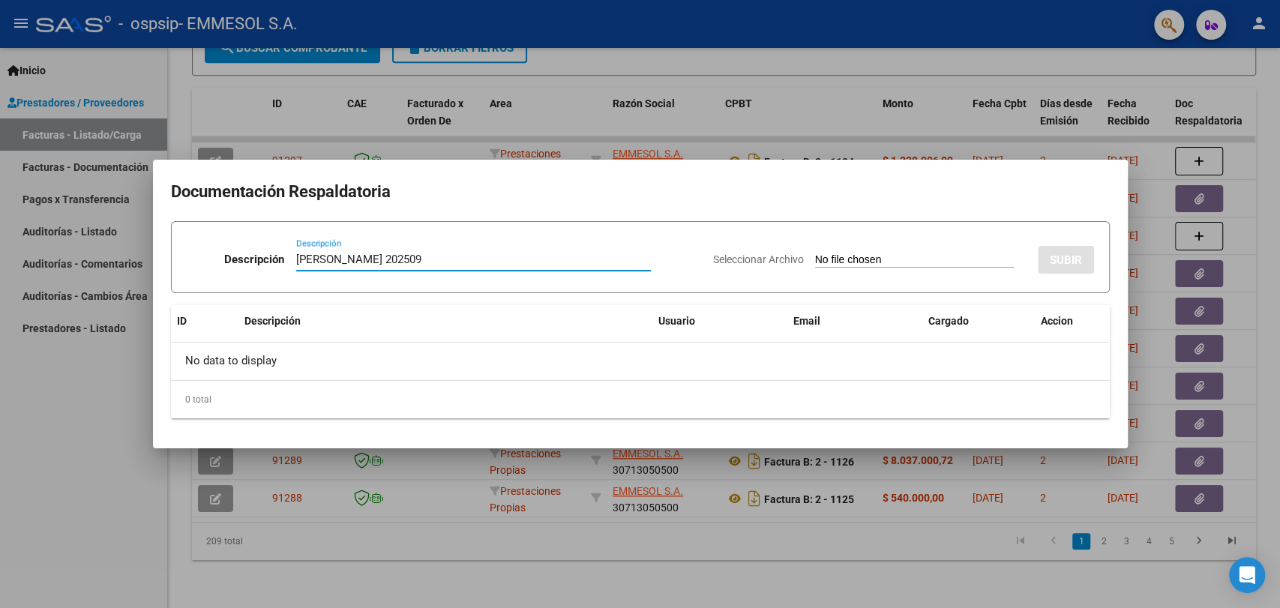
type input "[PERSON_NAME] 202509"
click at [815, 253] on input "Seleccionar Archivo" at bounding box center [914, 260] width 199 height 14
type input "C:\fakepath\[PERSON_NAME] 202509.zip"
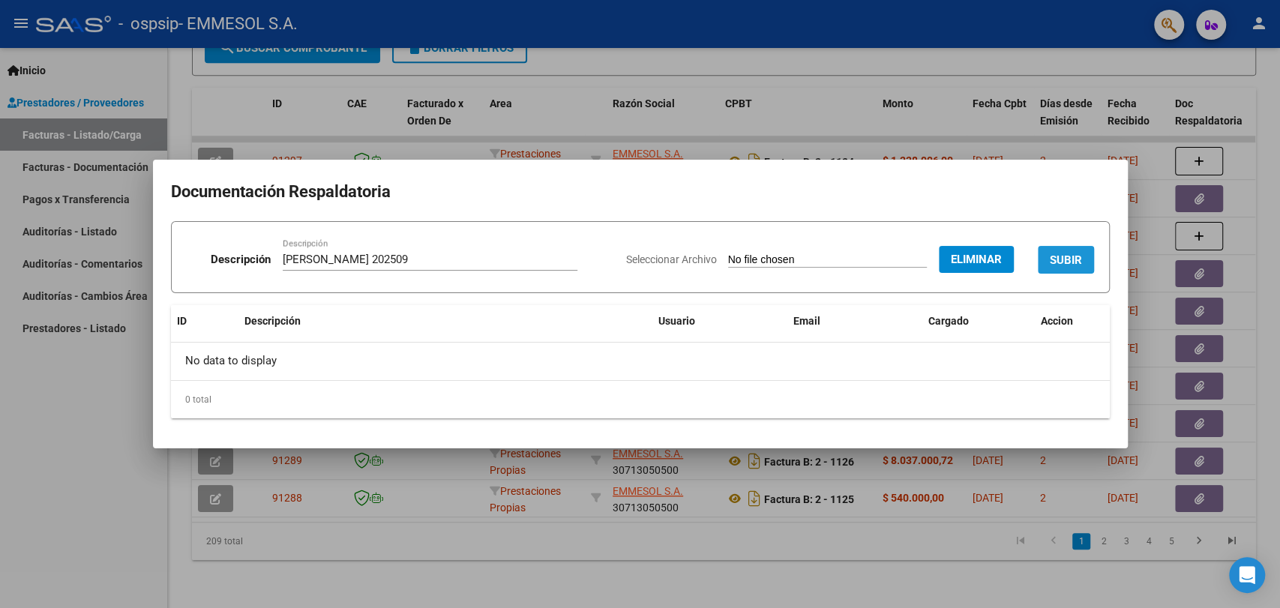
click at [1065, 256] on span "SUBIR" at bounding box center [1066, 259] width 32 height 13
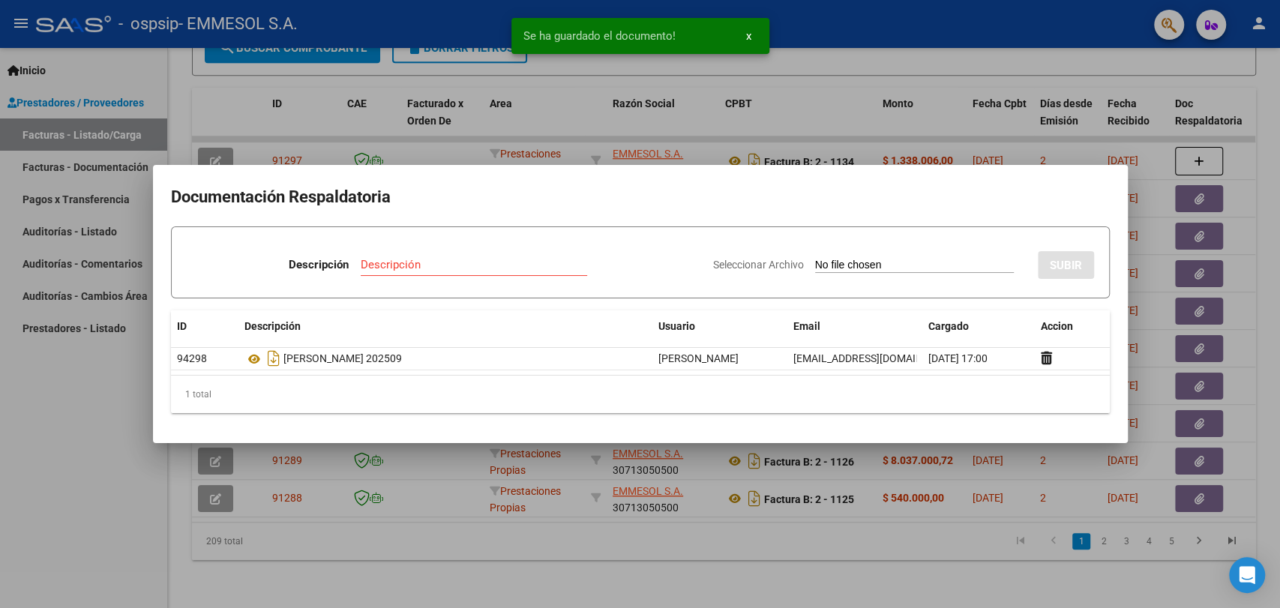
click at [936, 107] on div at bounding box center [640, 304] width 1280 height 608
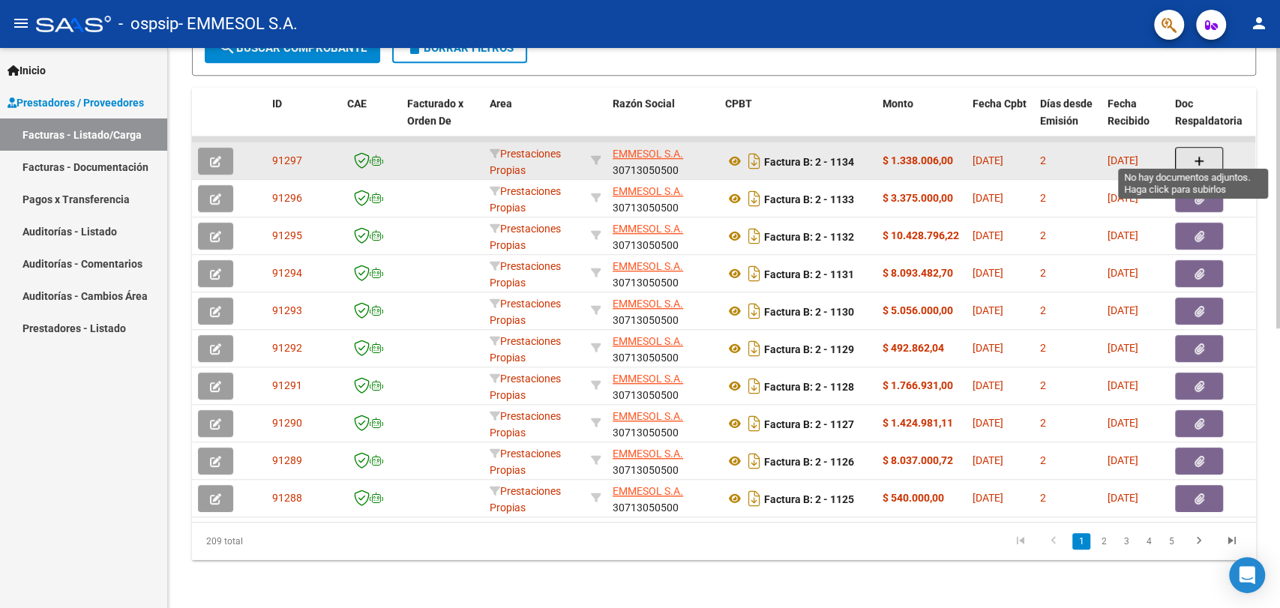
click at [1178, 148] on button "button" at bounding box center [1199, 161] width 48 height 28
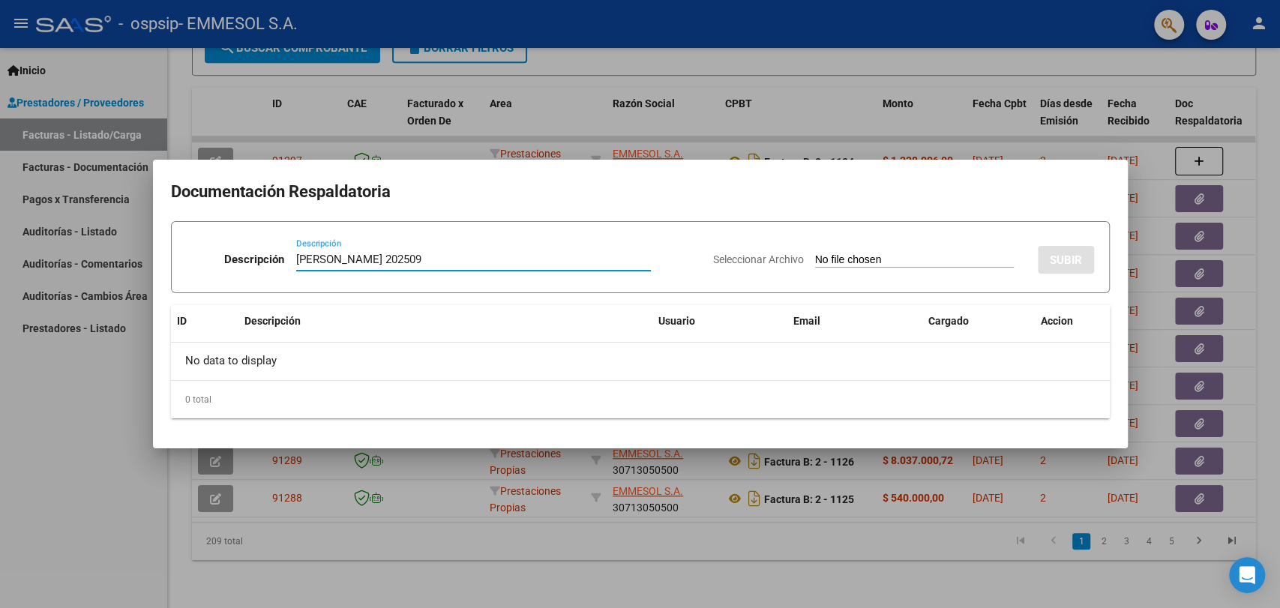
type input "[PERSON_NAME] 202509"
click at [815, 253] on input "Seleccionar Archivo" at bounding box center [914, 260] width 199 height 14
type input "C:\fakepath\[PERSON_NAME] 202509.zip"
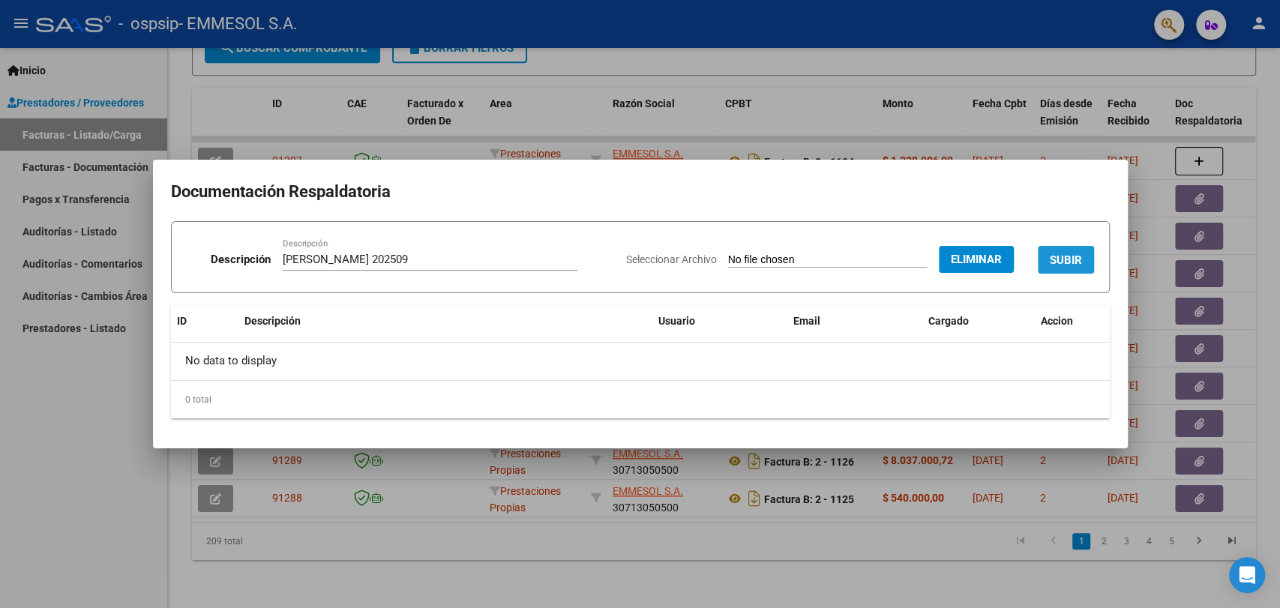
click at [1079, 253] on span "SUBIR" at bounding box center [1066, 259] width 32 height 13
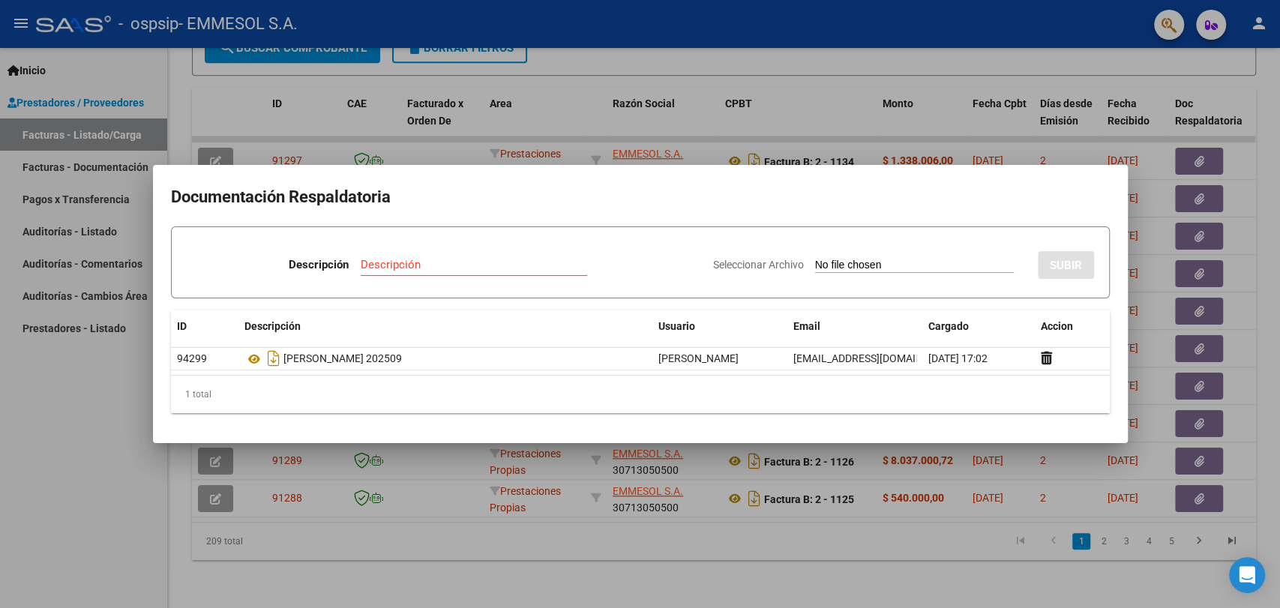
click at [792, 507] on div at bounding box center [640, 304] width 1280 height 608
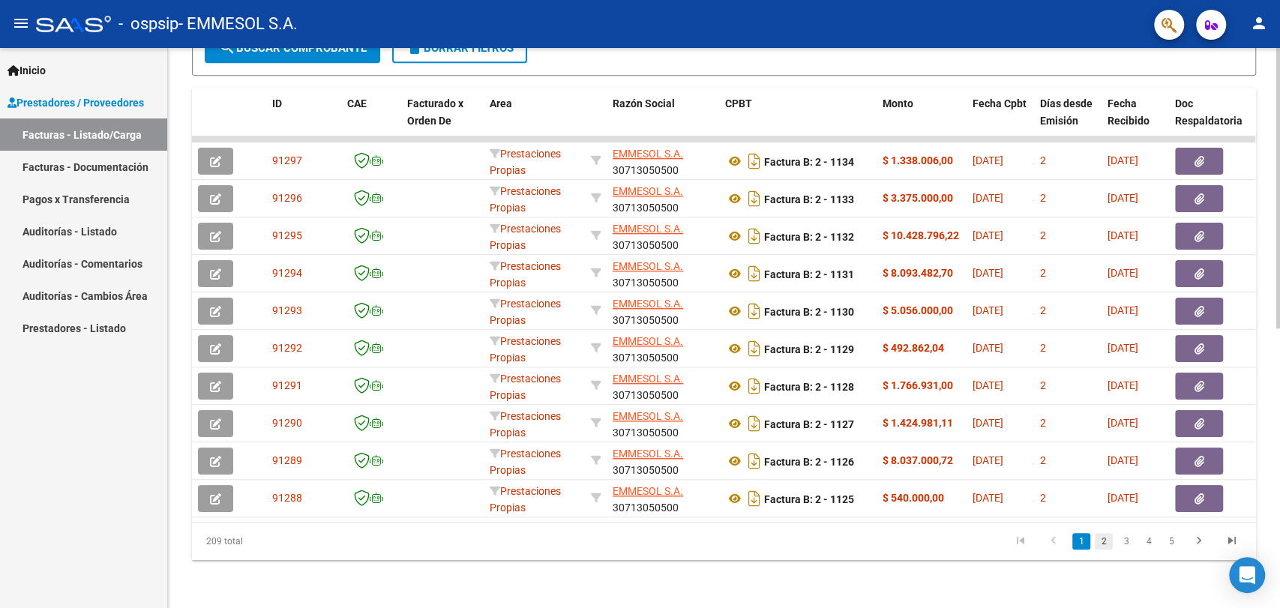
click at [1101, 543] on link "2" at bounding box center [1104, 541] width 18 height 16
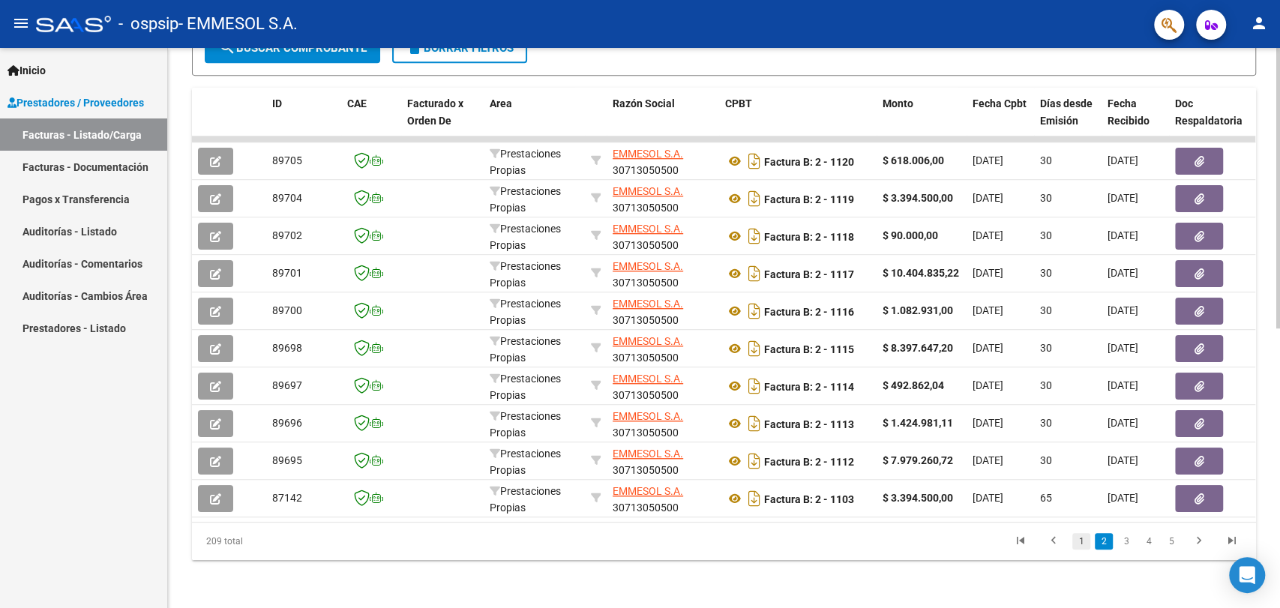
click at [1080, 542] on link "1" at bounding box center [1081, 541] width 18 height 16
